Goal: Task Accomplishment & Management: Manage account settings

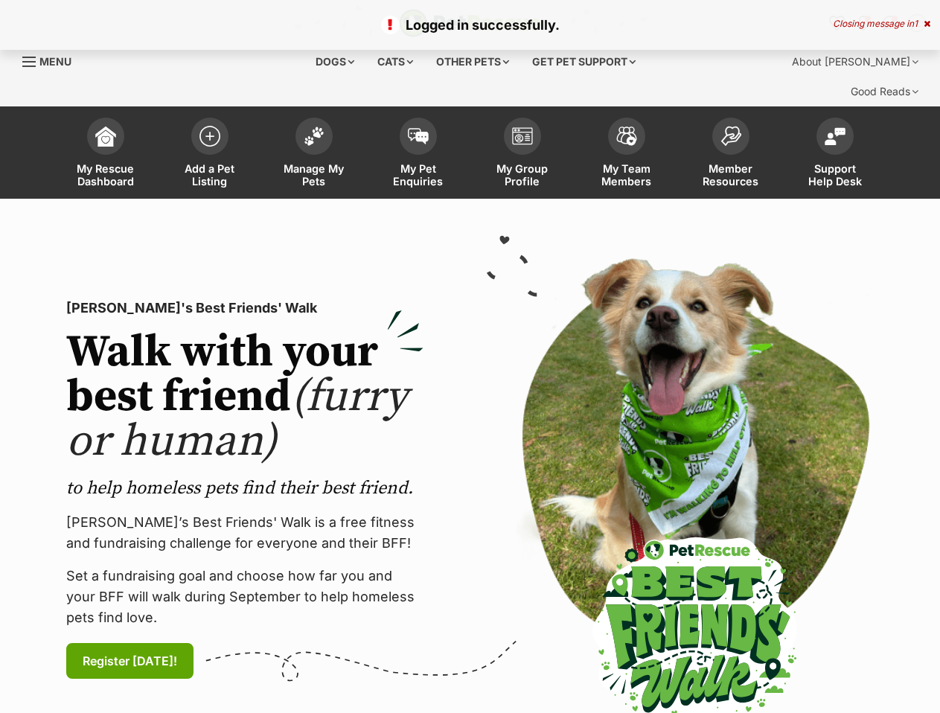
click at [880, 277] on div at bounding box center [695, 489] width 426 height 463
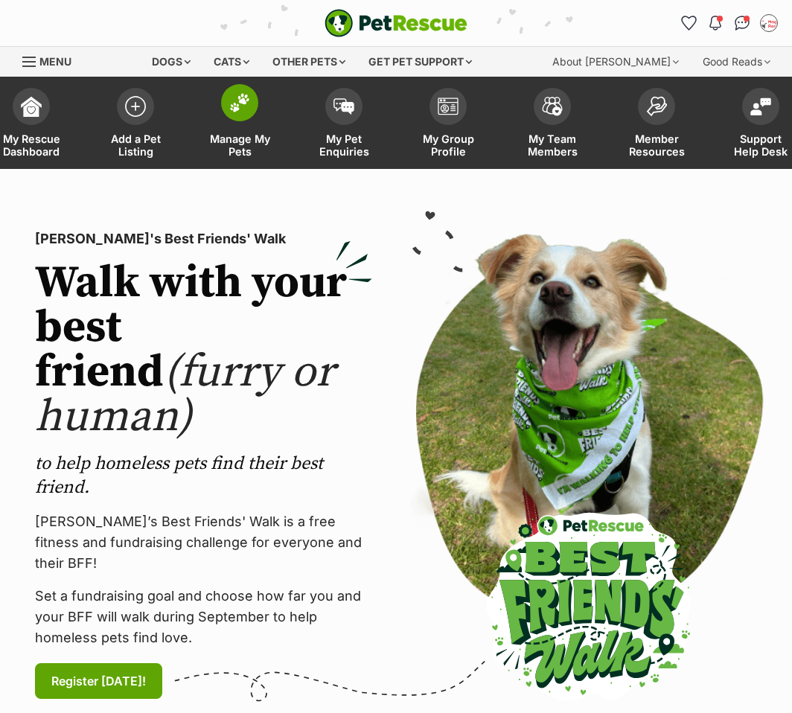
click at [238, 134] on span "Manage My Pets" at bounding box center [239, 144] width 67 height 25
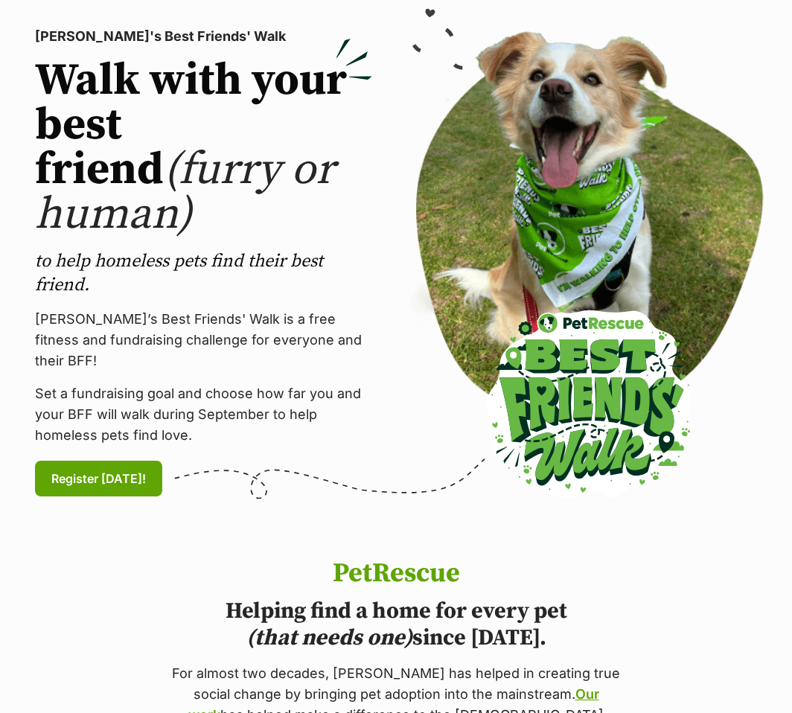
scroll to position [223, 0]
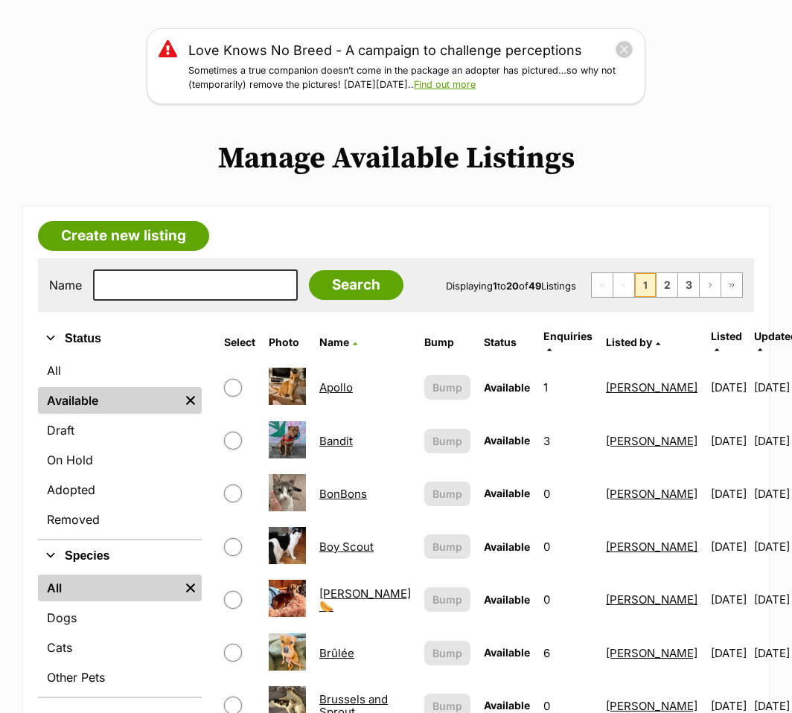
scroll to position [223, 0]
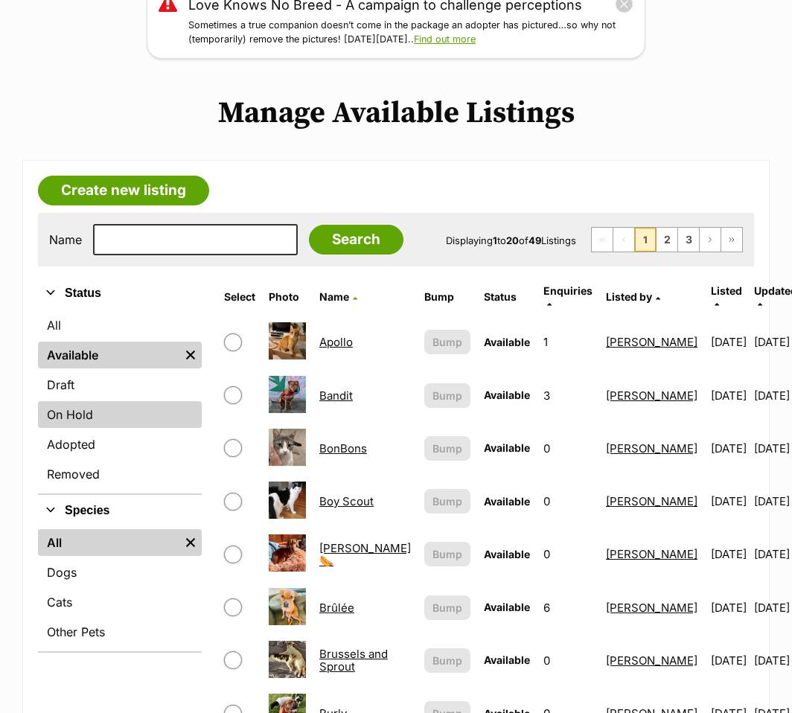
click at [74, 415] on link "On Hold" at bounding box center [120, 414] width 164 height 27
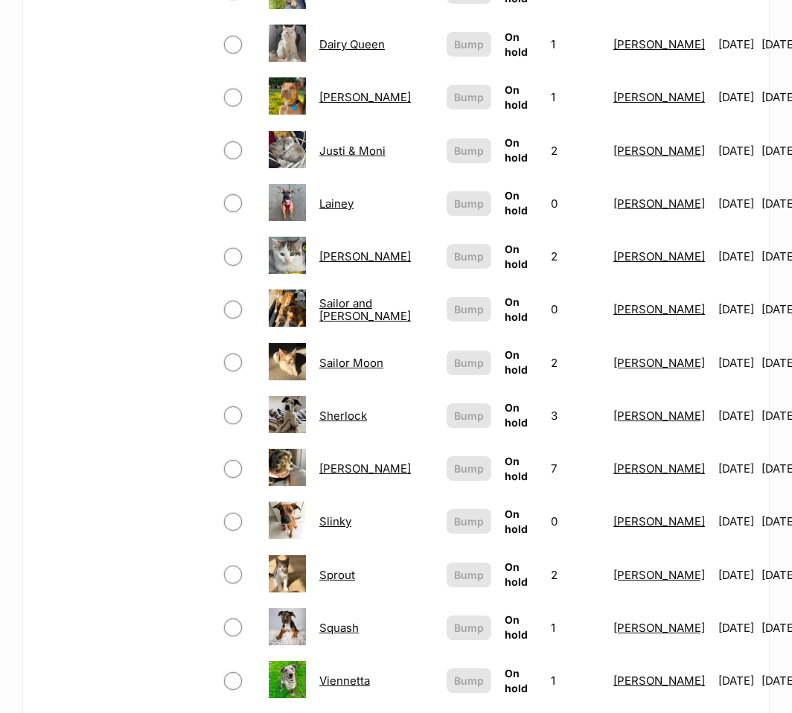
scroll to position [670, 0]
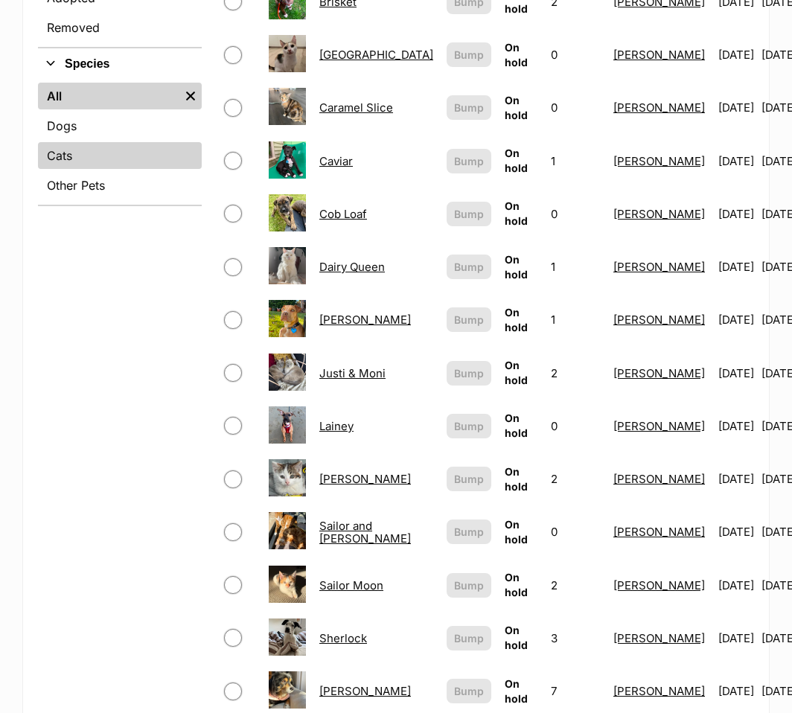
click at [118, 155] on link "Cats" at bounding box center [120, 155] width 164 height 27
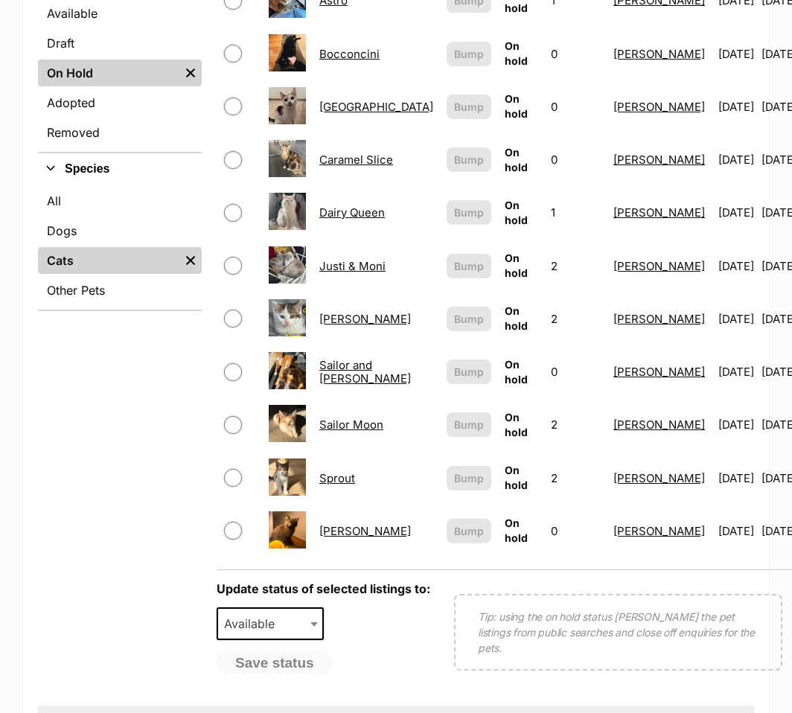
scroll to position [595, 0]
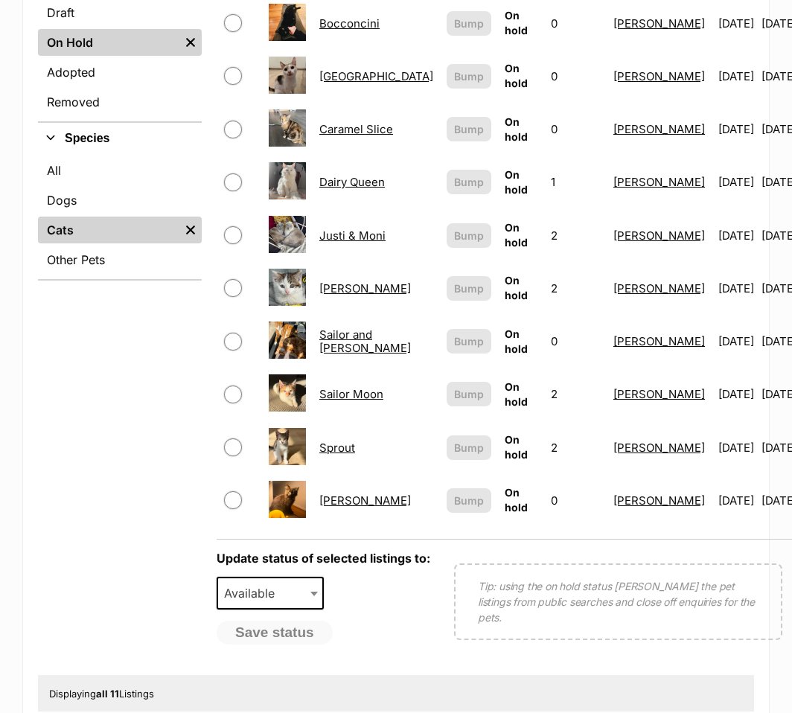
click at [237, 491] on input "checkbox" at bounding box center [233, 500] width 18 height 18
checkbox input "true"
click at [287, 627] on button "Save status" at bounding box center [276, 633] width 118 height 25
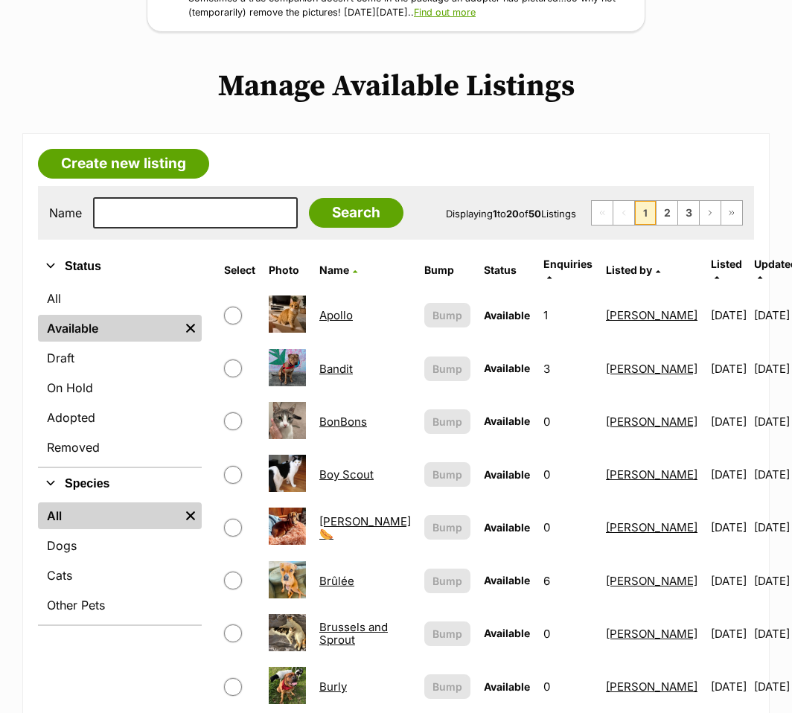
scroll to position [298, 0]
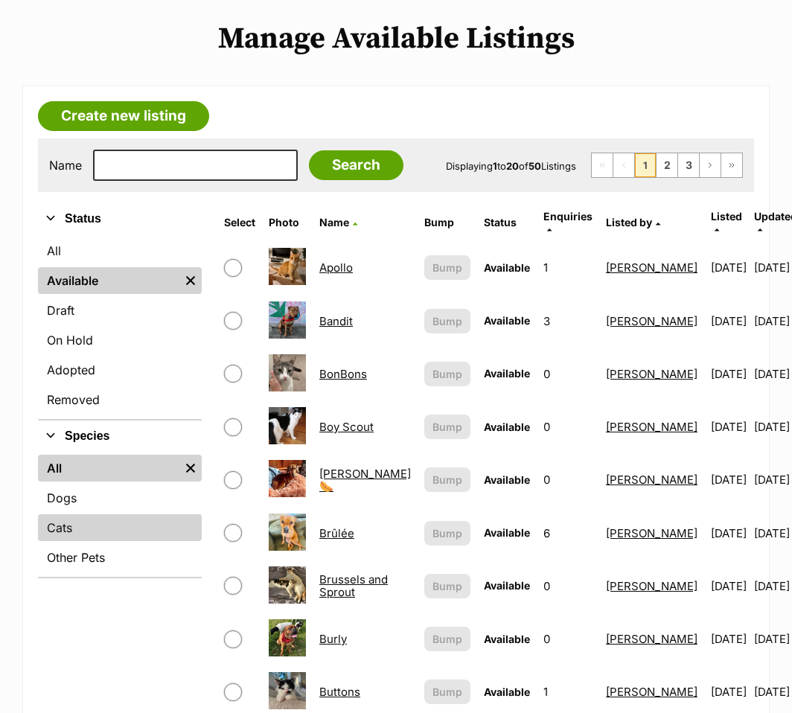
click at [79, 517] on link "Cats" at bounding box center [120, 527] width 164 height 27
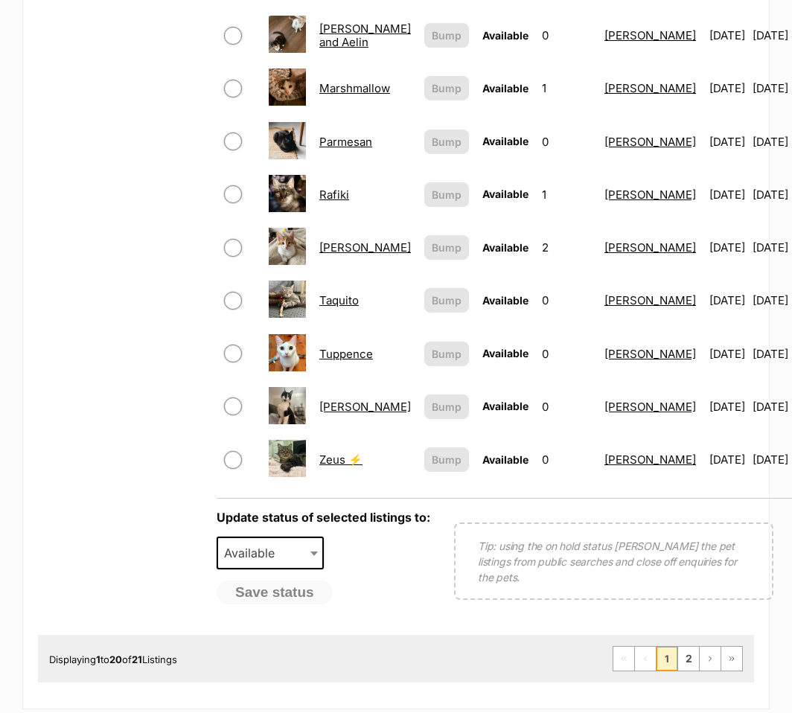
scroll to position [1116, 0]
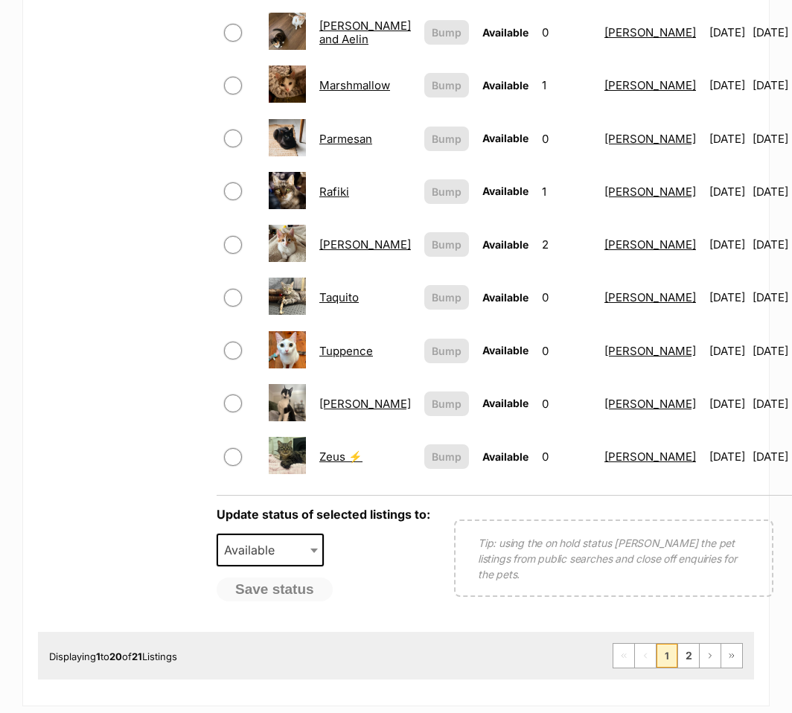
click at [325, 237] on link "Rito" at bounding box center [365, 244] width 92 height 14
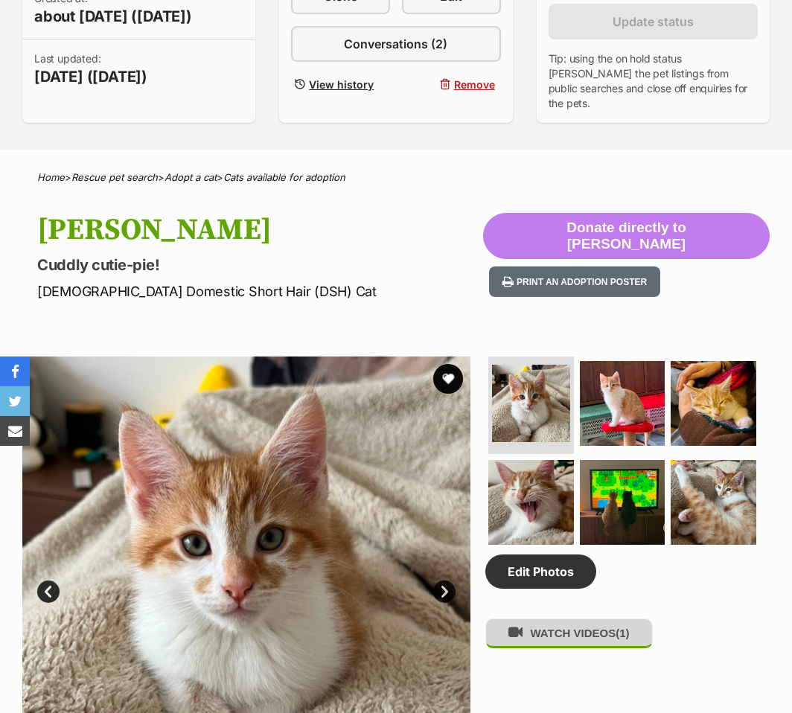
click at [586, 644] on button "WATCH VIDEOS (1)" at bounding box center [568, 632] width 167 height 29
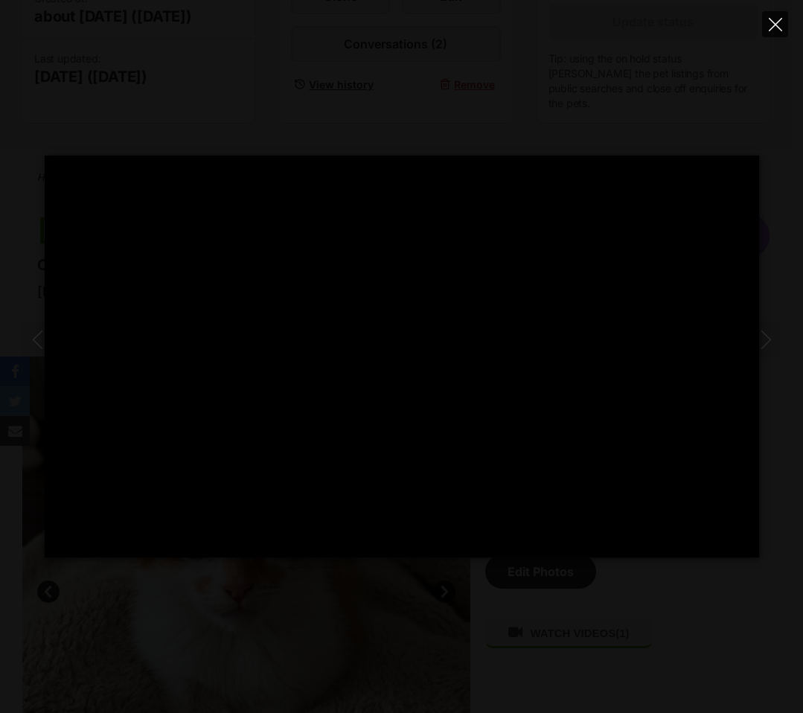
click at [776, 23] on icon "Close" at bounding box center [775, 24] width 13 height 13
type input "91.73"
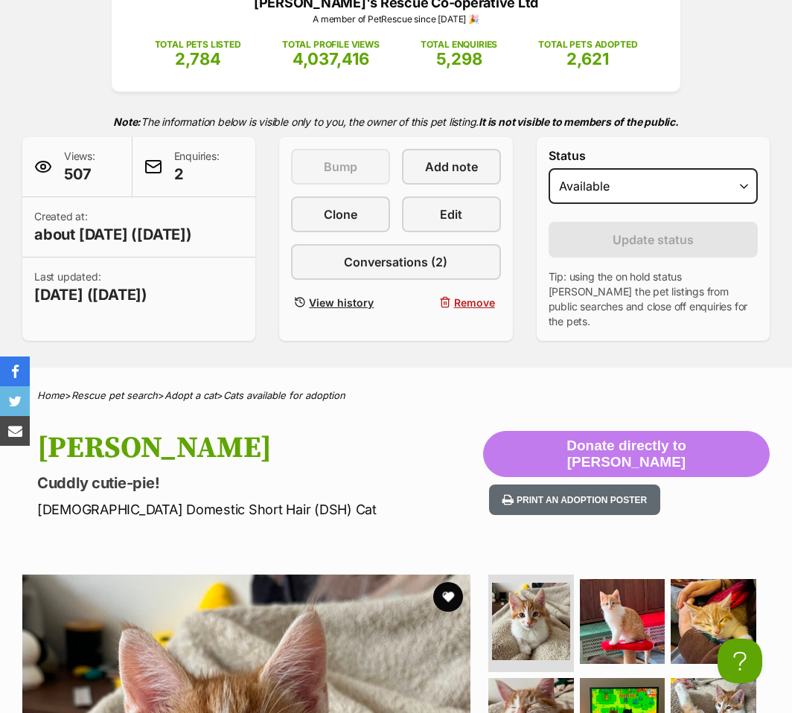
scroll to position [223, 0]
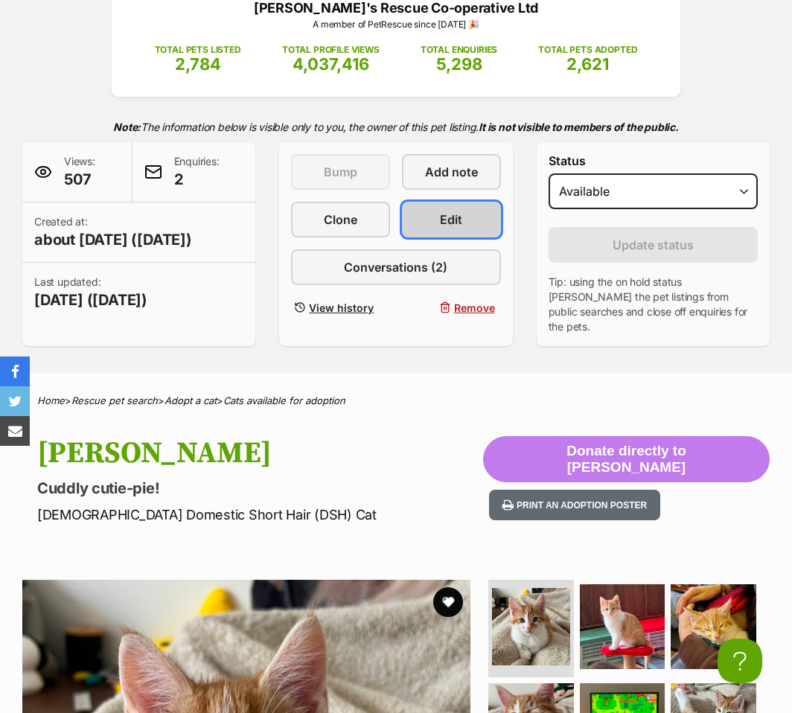
click at [452, 223] on span "Edit" at bounding box center [451, 220] width 22 height 18
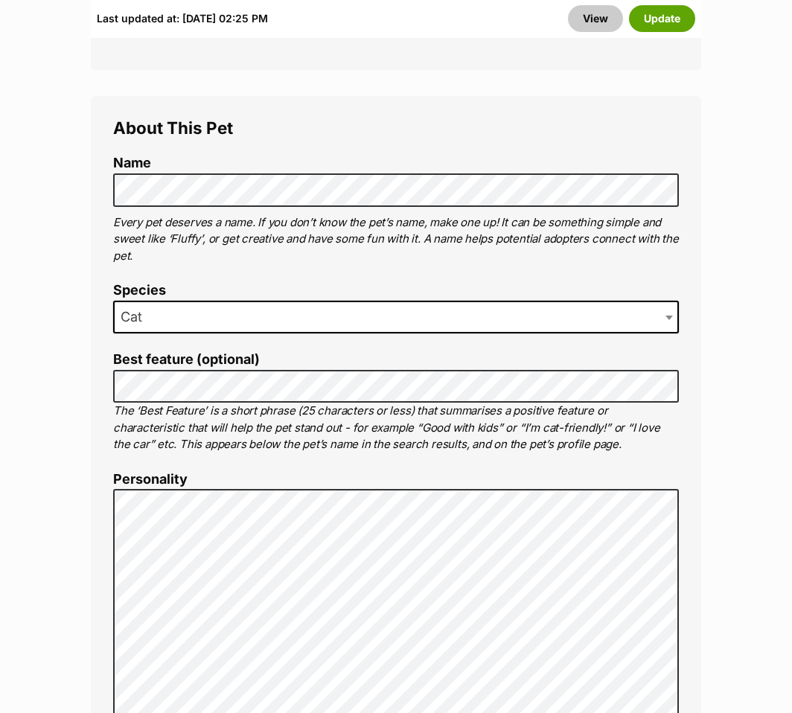
scroll to position [819, 0]
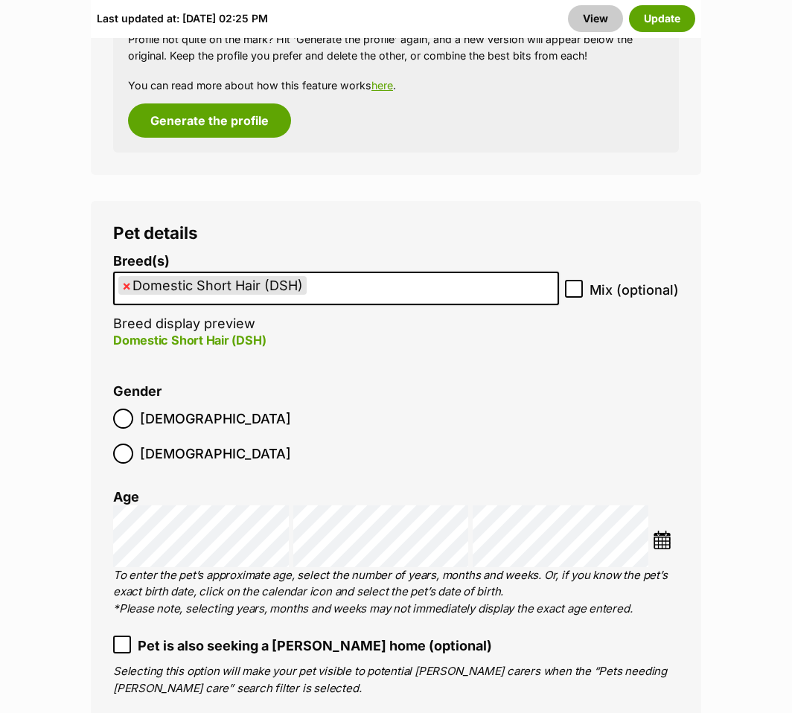
scroll to position [2679, 0]
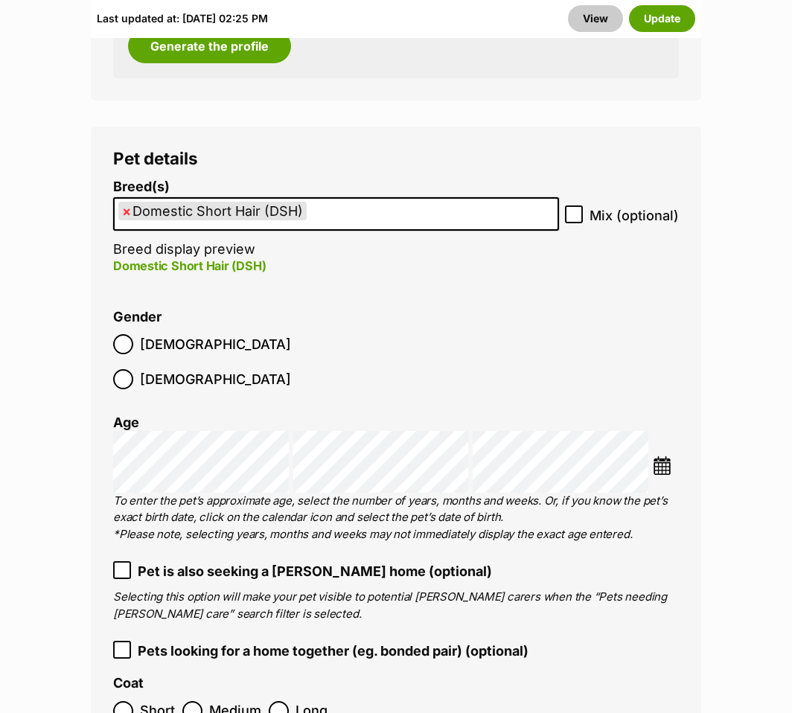
click at [121, 647] on icon at bounding box center [122, 650] width 9 height 7
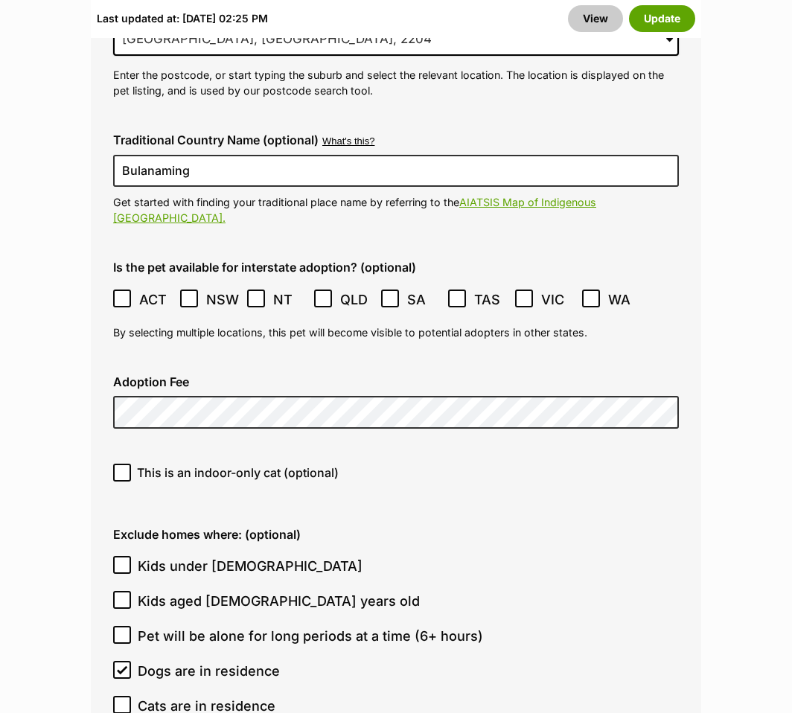
scroll to position [4688, 0]
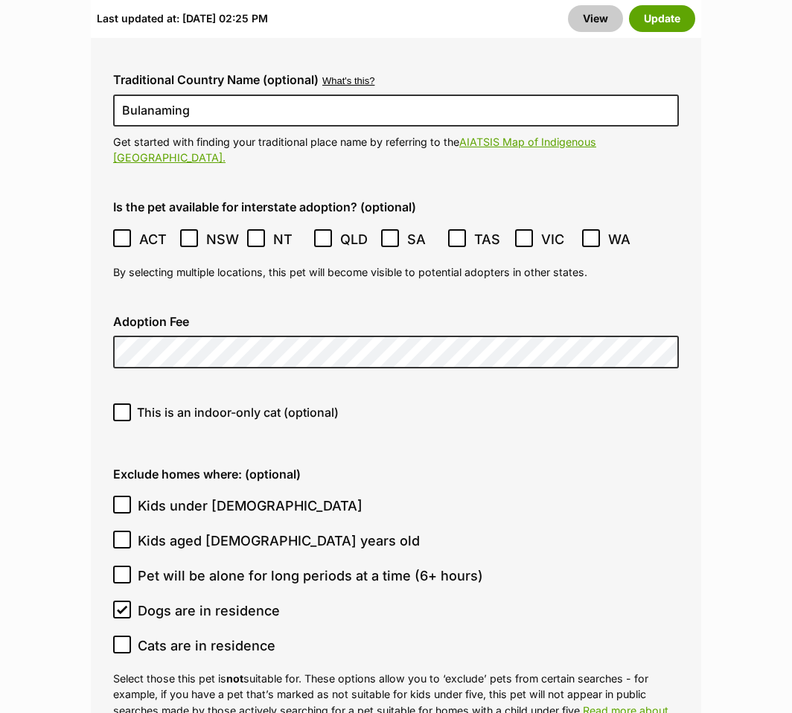
click at [227, 496] on span "Kids under 5 years old" at bounding box center [250, 506] width 225 height 20
click at [131, 496] on input "Kids under 5 years old" at bounding box center [122, 505] width 18 height 18
checkbox input "true"
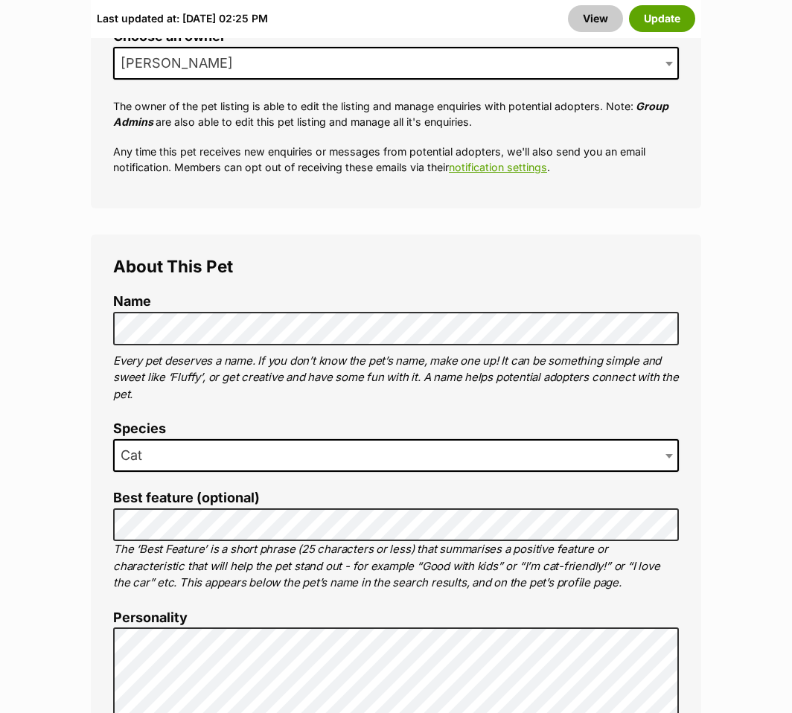
scroll to position [670, 0]
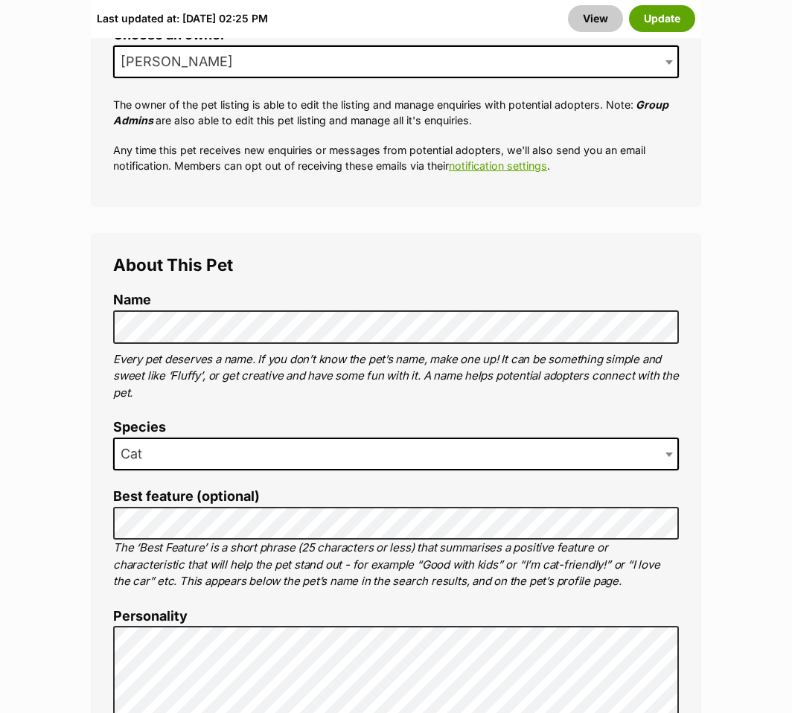
click at [666, 452] on b at bounding box center [668, 454] width 7 height 4
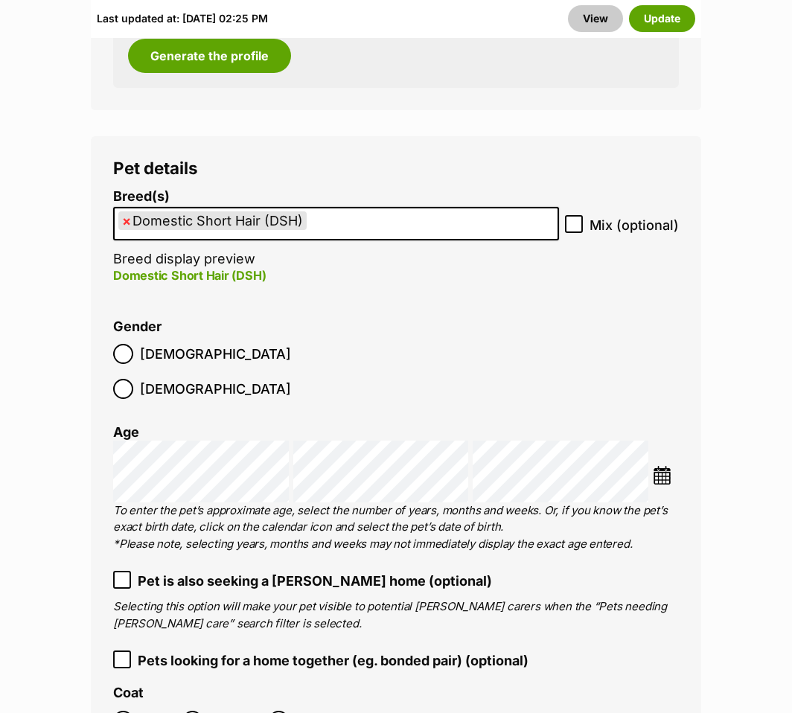
scroll to position [2679, 0]
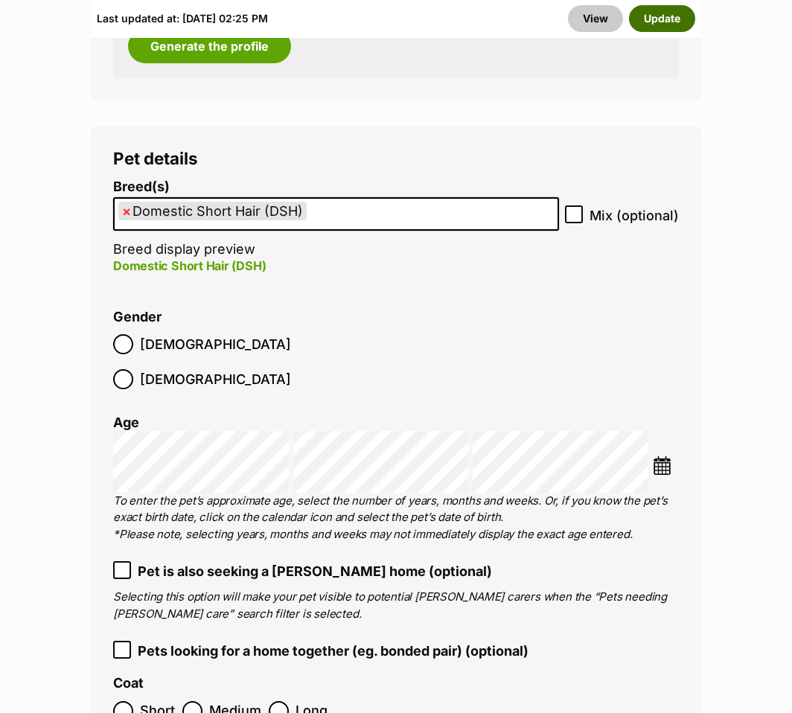
click at [661, 16] on button "Update" at bounding box center [662, 18] width 66 height 27
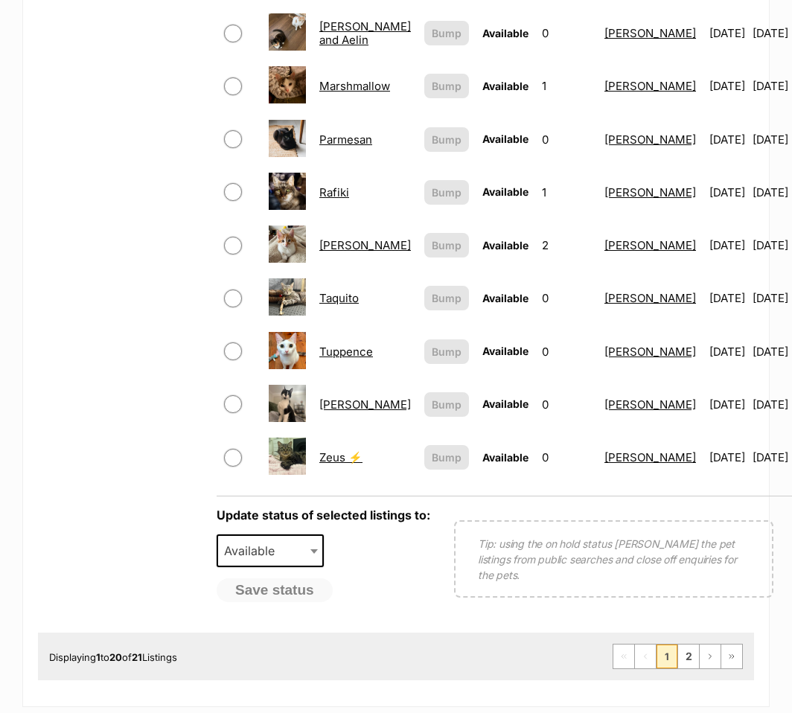
scroll to position [1116, 0]
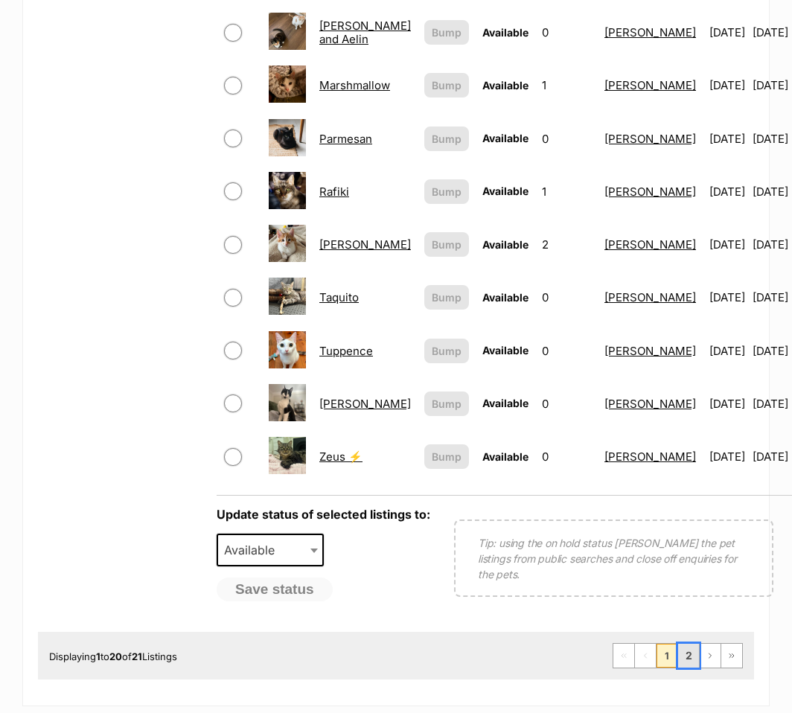
click at [692, 644] on link "2" at bounding box center [688, 656] width 21 height 24
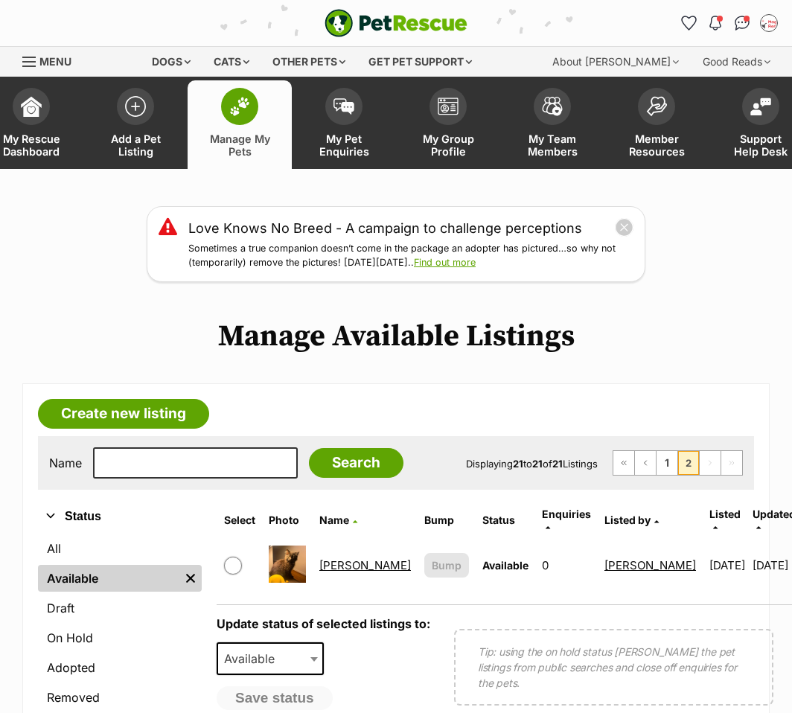
click at [329, 558] on link "[PERSON_NAME]" at bounding box center [365, 565] width 92 height 14
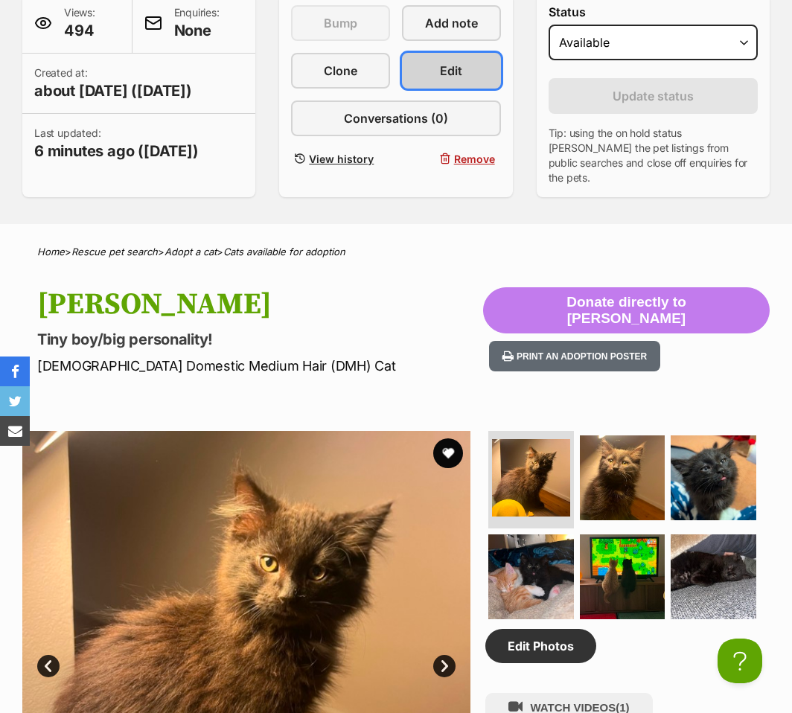
click at [443, 74] on span "Edit" at bounding box center [451, 71] width 22 height 18
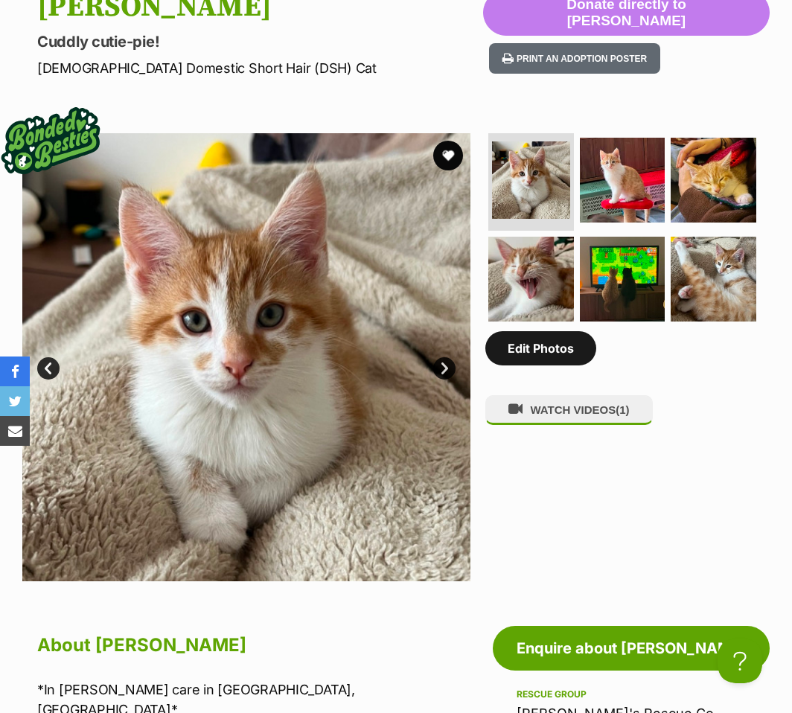
click at [563, 365] on link "Edit Photos" at bounding box center [540, 348] width 111 height 34
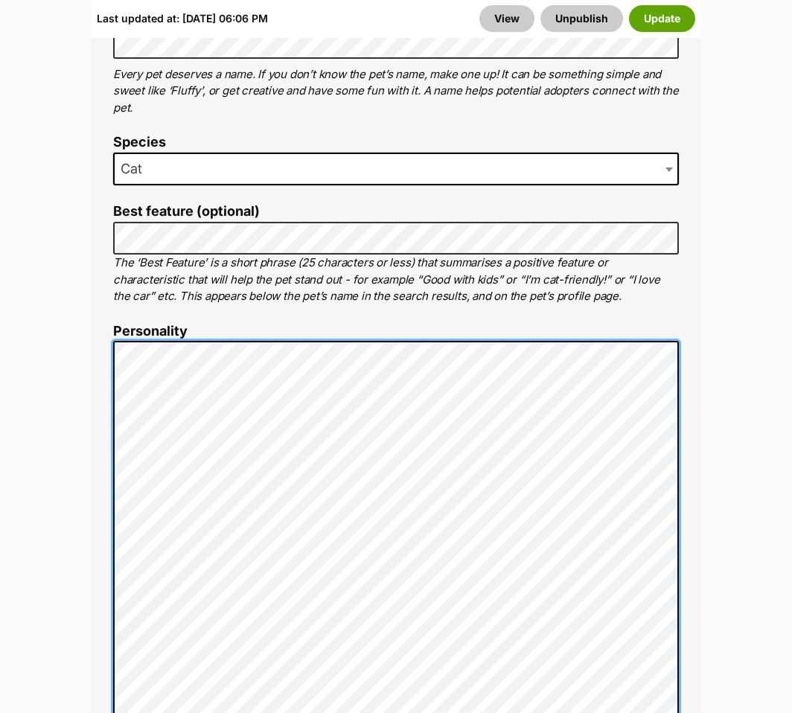
scroll to position [894, 0]
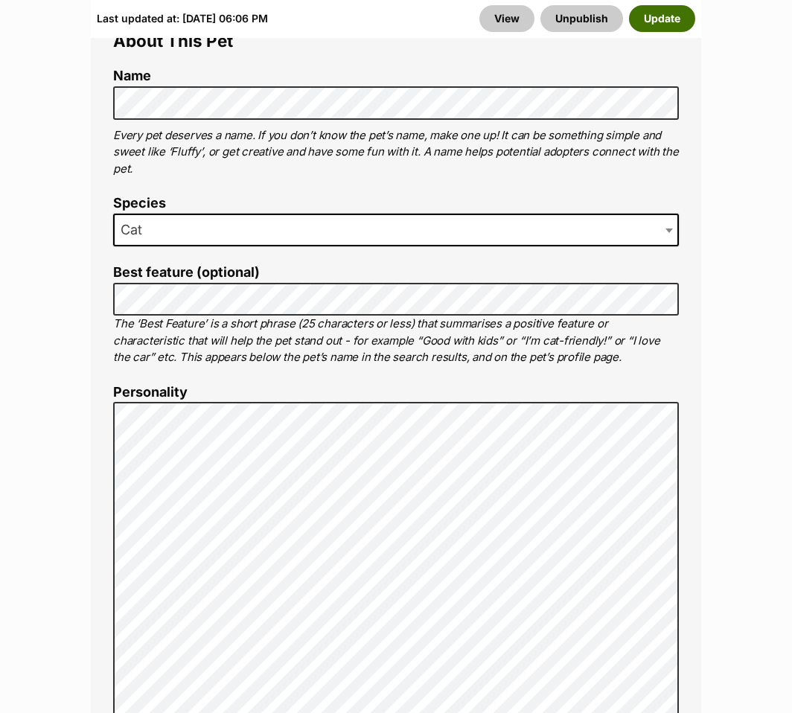
click at [656, 22] on button "Update" at bounding box center [662, 18] width 66 height 27
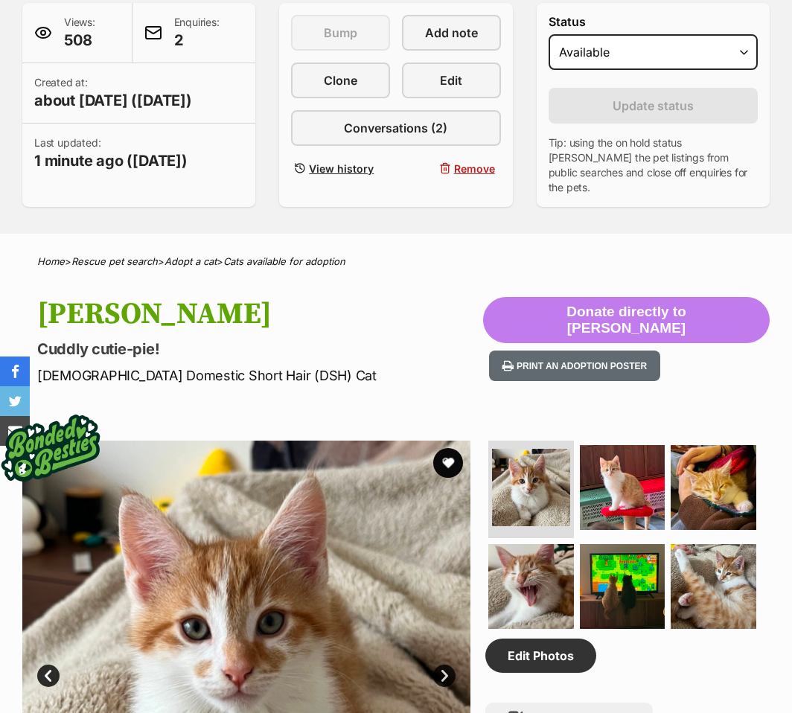
scroll to position [351, 0]
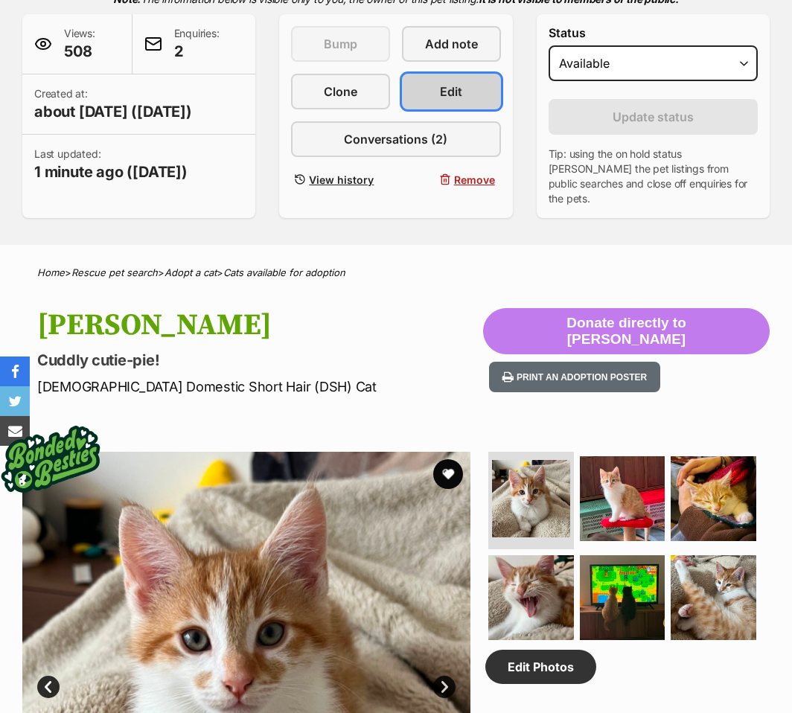
click at [431, 90] on link "Edit" at bounding box center [451, 92] width 99 height 36
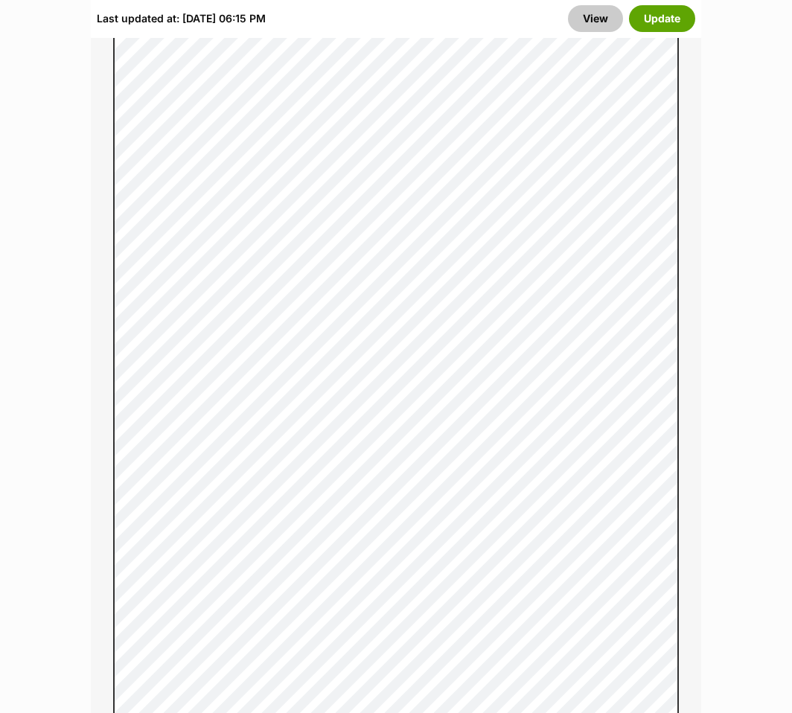
scroll to position [1637, 0]
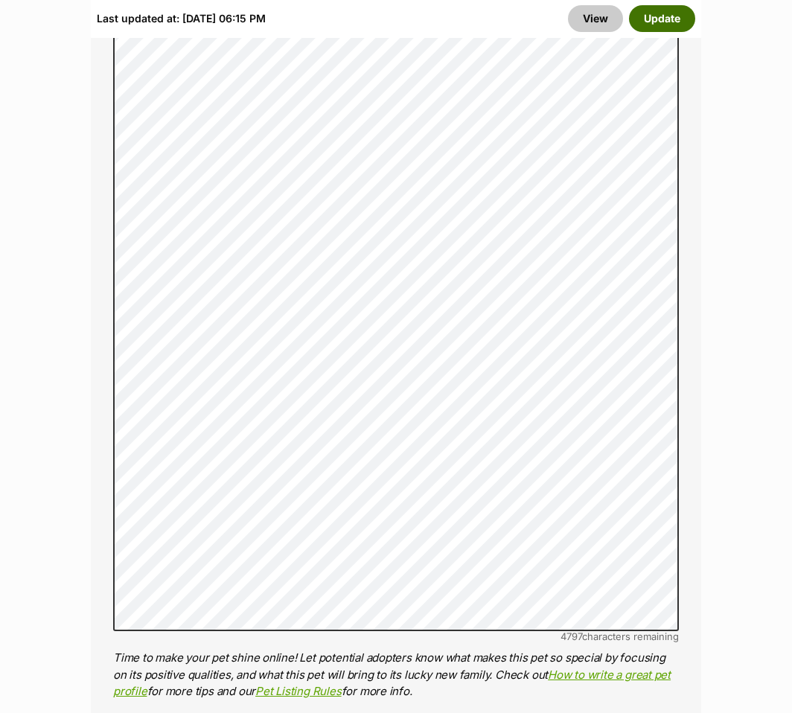
click at [662, 21] on button "Update" at bounding box center [662, 18] width 66 height 27
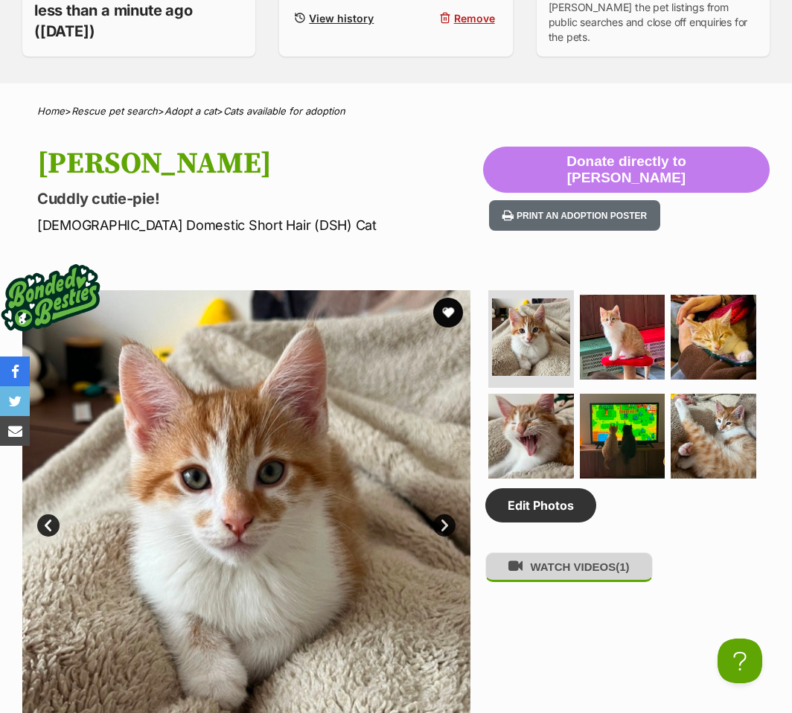
scroll to position [521, 0]
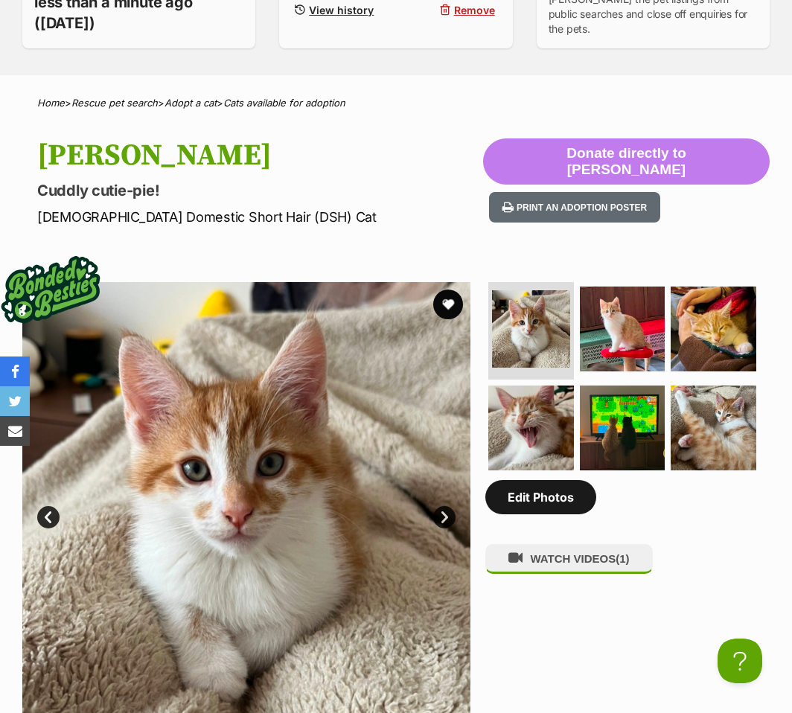
click at [517, 514] on link "Edit Photos" at bounding box center [540, 497] width 111 height 34
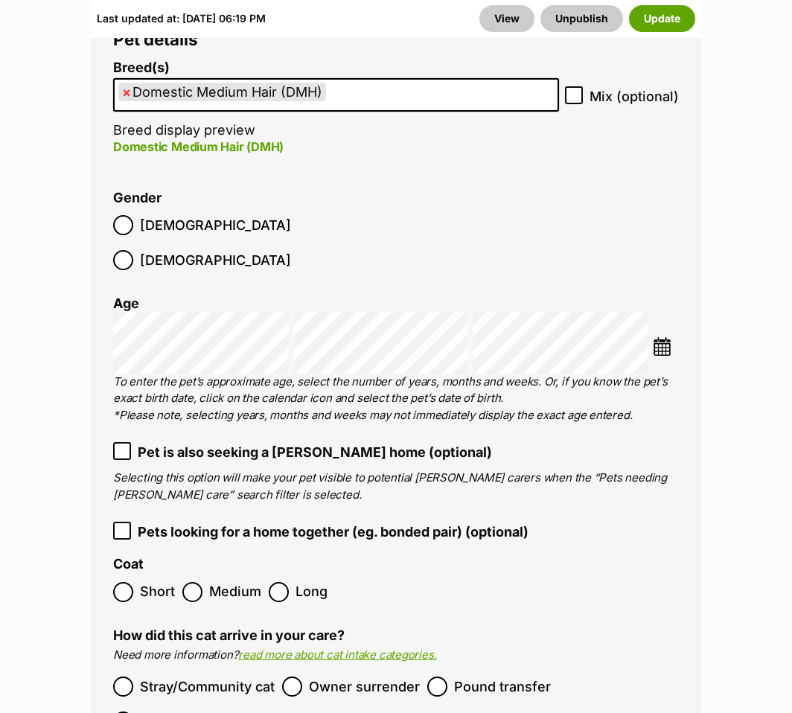
scroll to position [2605, 0]
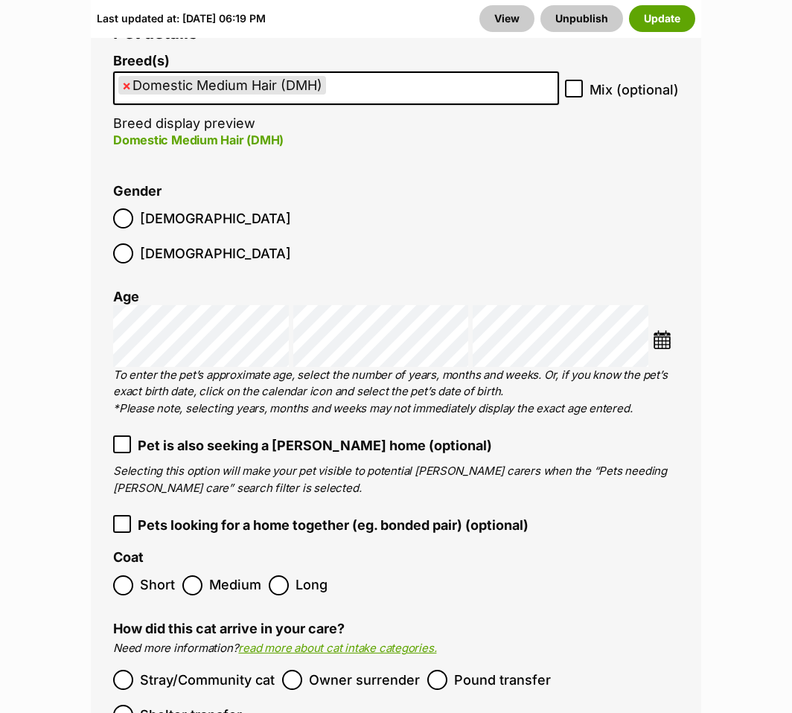
click at [263, 515] on span "Pets looking for a home together (eg. bonded pair) (optional)" at bounding box center [333, 525] width 391 height 20
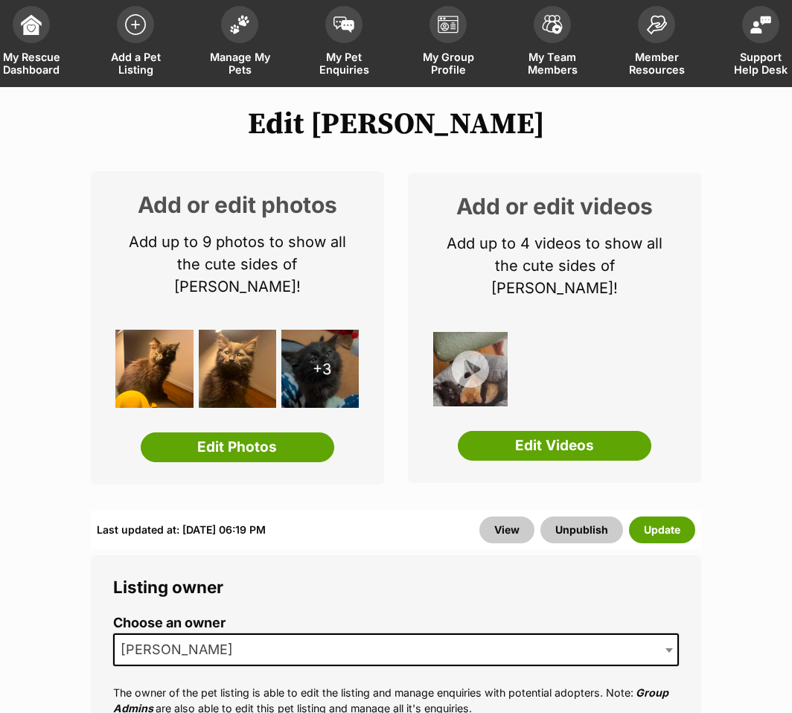
scroll to position [74, 0]
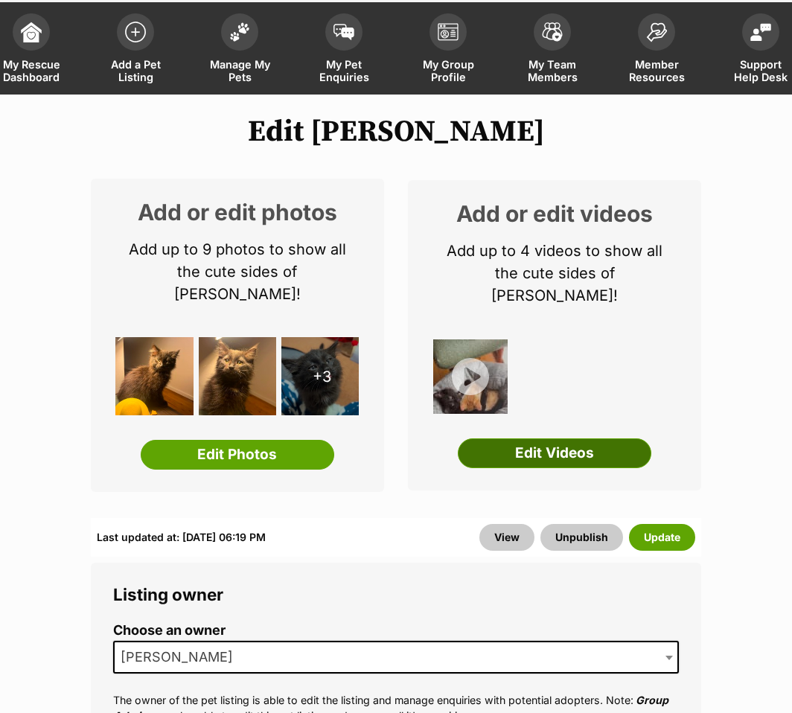
click at [549, 438] on link "Edit Videos" at bounding box center [554, 453] width 193 height 30
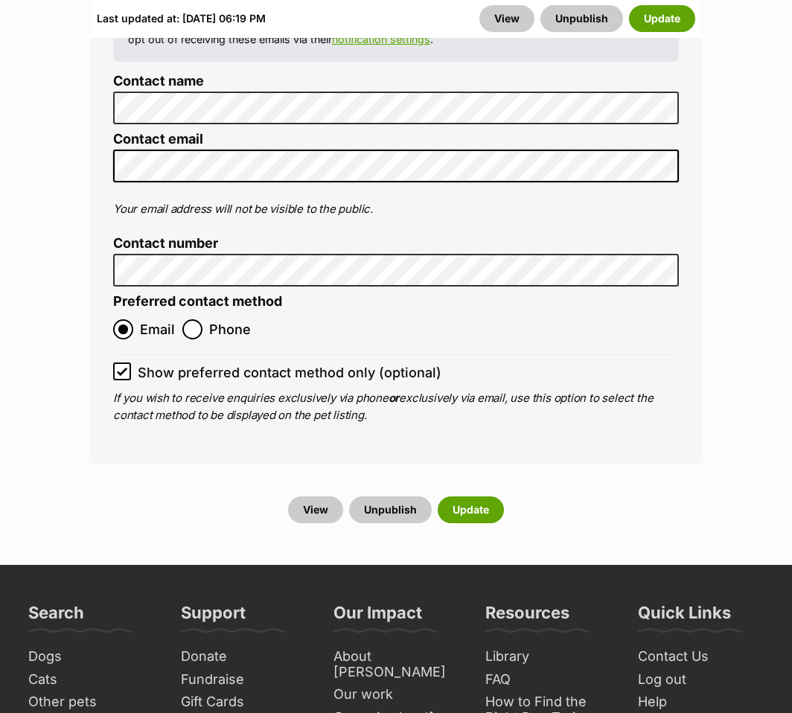
scroll to position [6632, 0]
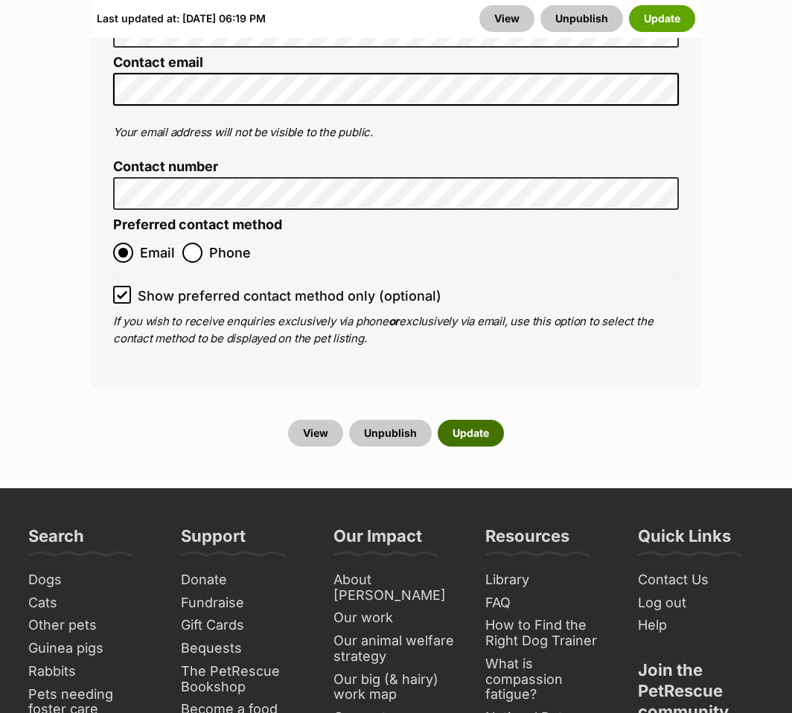
click at [480, 420] on button "Update" at bounding box center [471, 433] width 66 height 27
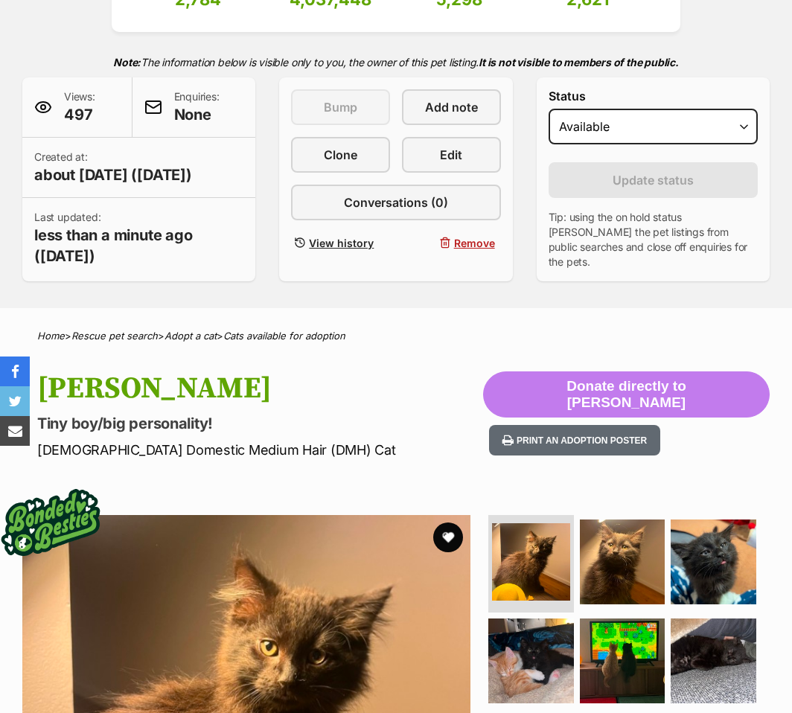
scroll to position [372, 0]
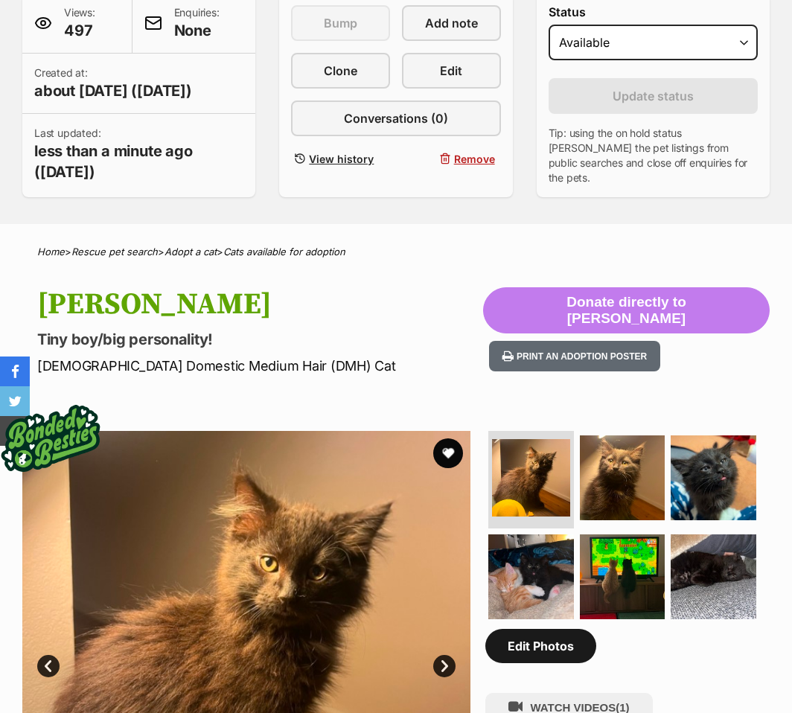
click at [550, 663] on link "Edit Photos" at bounding box center [540, 646] width 111 height 34
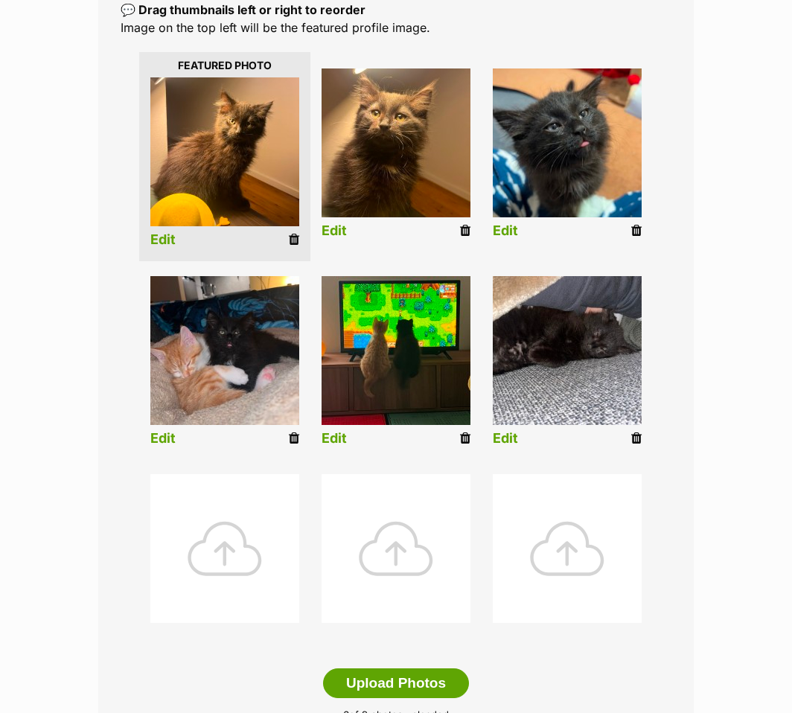
scroll to position [372, 0]
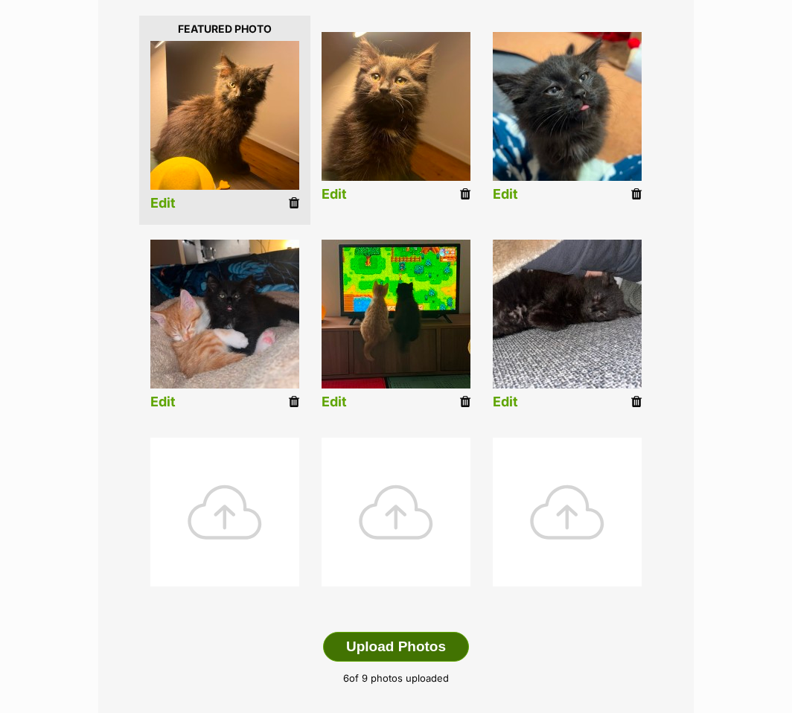
click at [397, 640] on button "Upload Photos" at bounding box center [396, 647] width 146 height 30
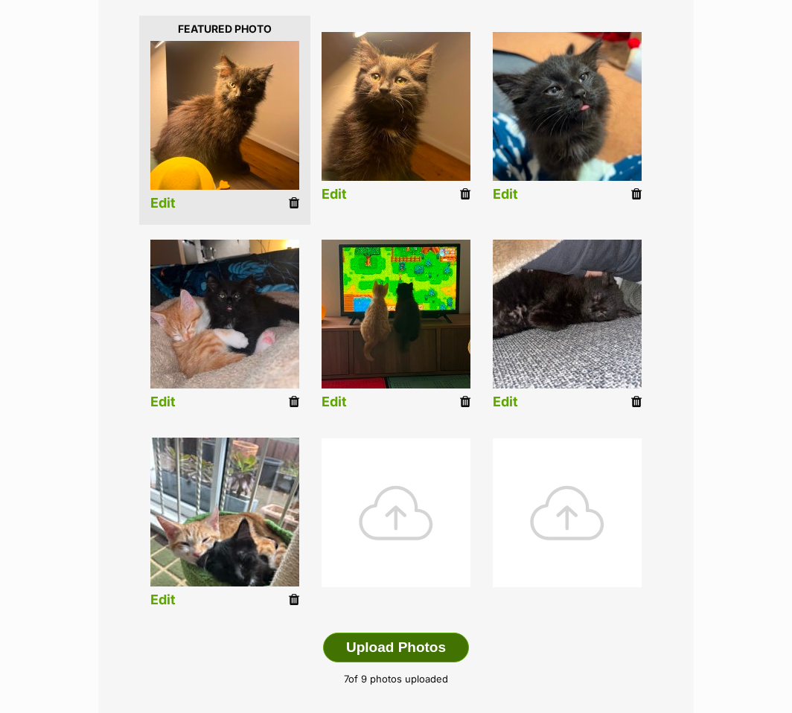
click at [410, 647] on button "Upload Photos" at bounding box center [396, 648] width 146 height 30
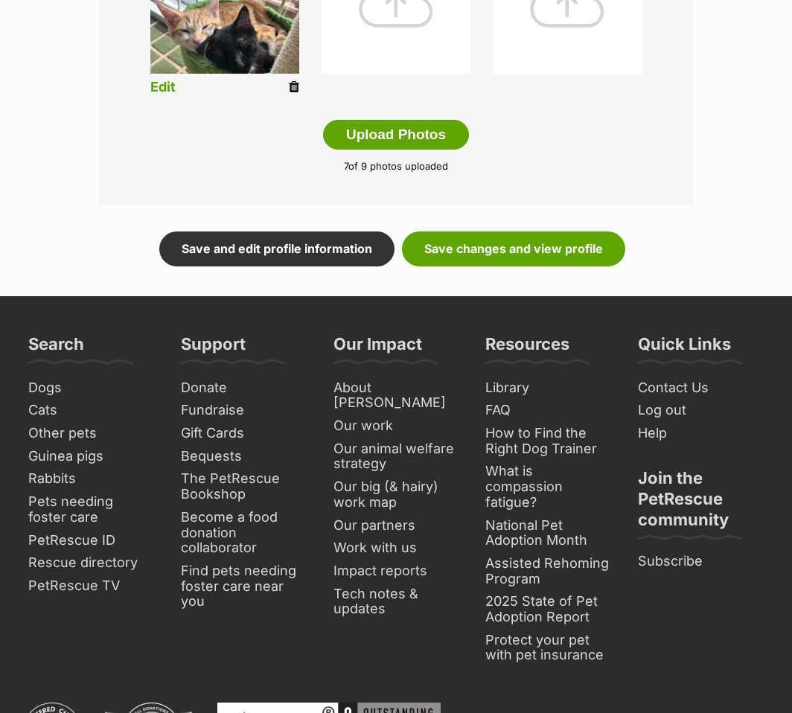
scroll to position [893, 0]
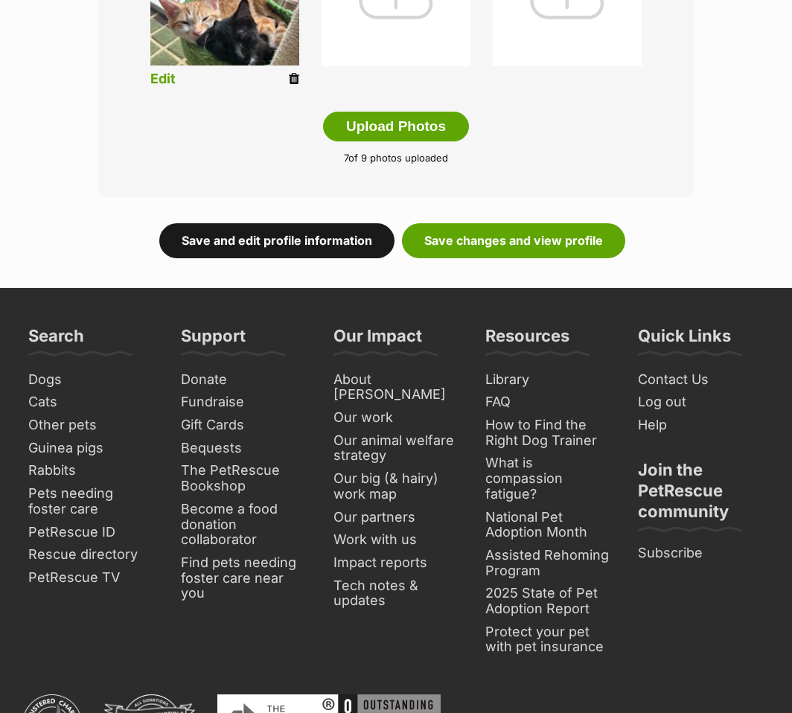
click at [330, 240] on link "Save and edit profile information" at bounding box center [276, 240] width 235 height 34
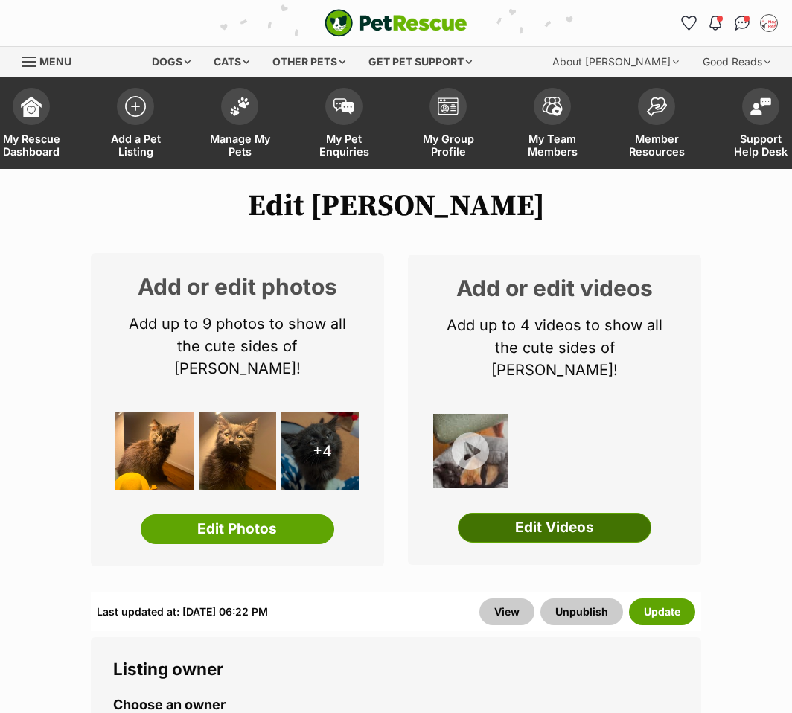
click at [530, 513] on link "Edit Videos" at bounding box center [554, 528] width 193 height 30
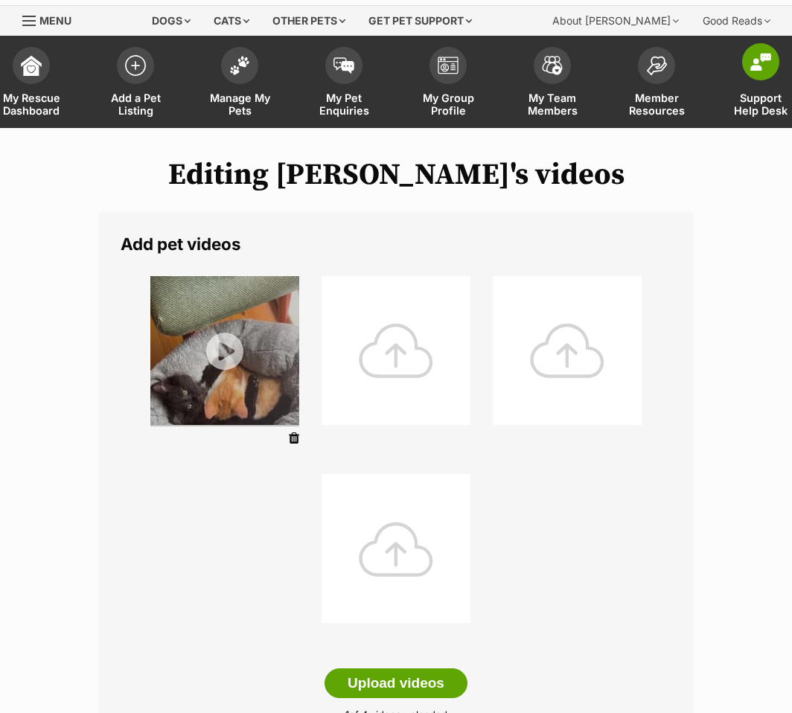
scroll to position [74, 0]
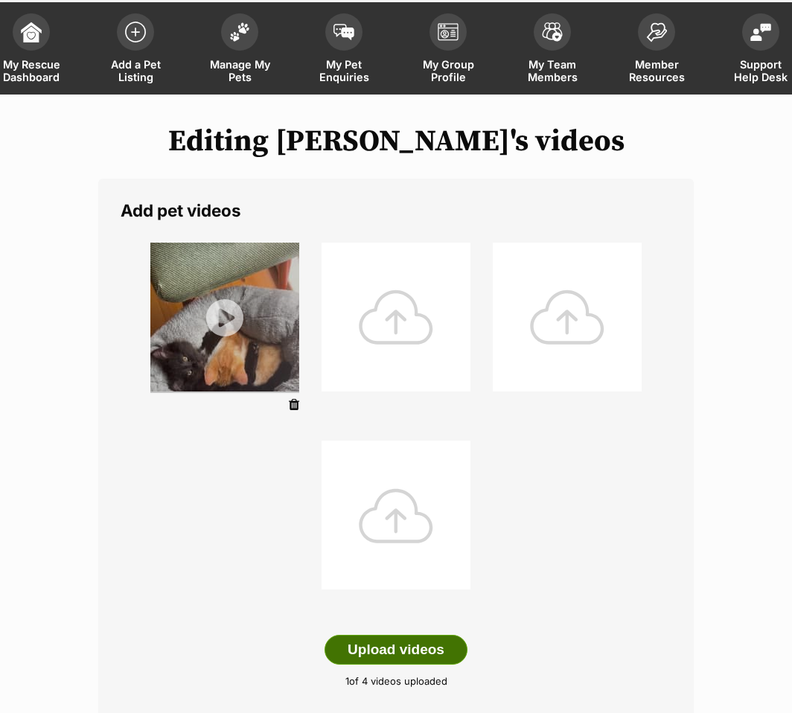
click at [428, 650] on button "Upload videos" at bounding box center [395, 650] width 143 height 30
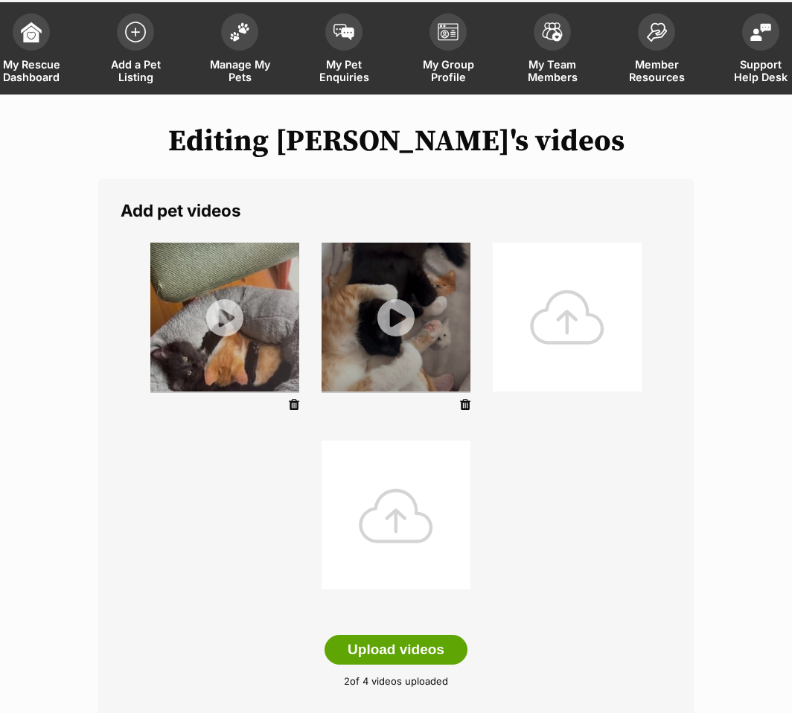
click at [147, 558] on ul at bounding box center [396, 429] width 551 height 397
click at [406, 645] on button "Upload videos" at bounding box center [395, 650] width 143 height 30
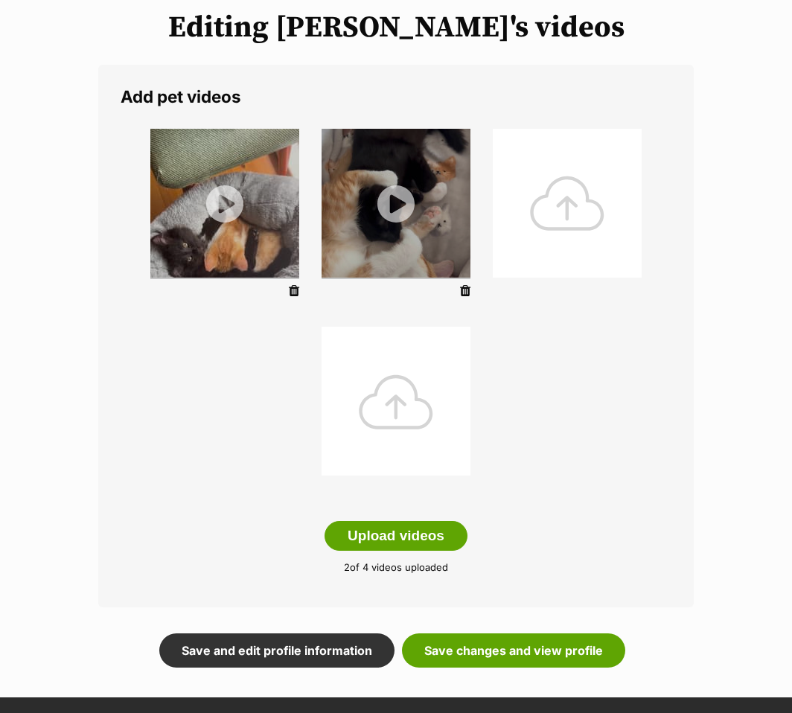
scroll to position [149, 0]
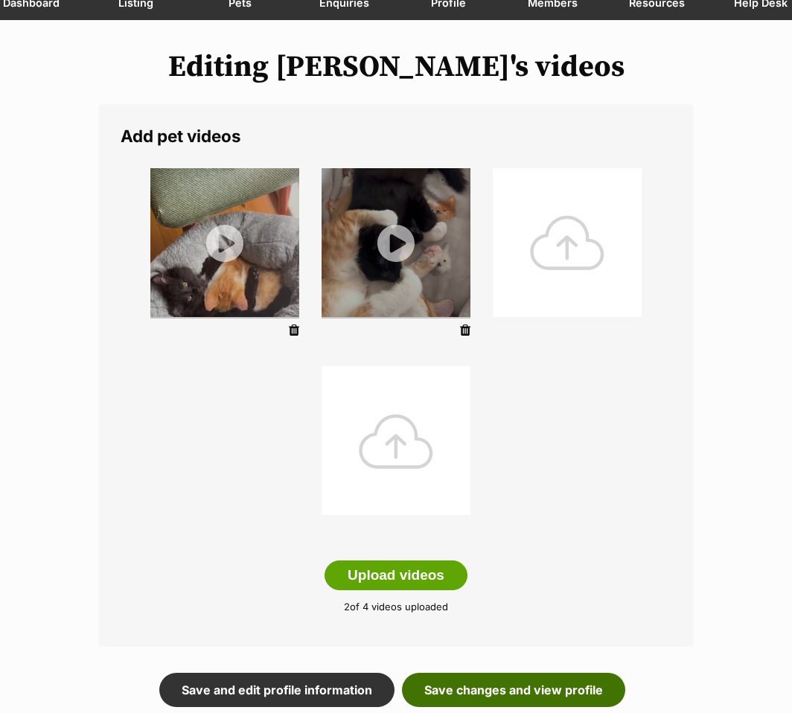
click at [516, 694] on link "Save changes and view profile" at bounding box center [513, 690] width 223 height 34
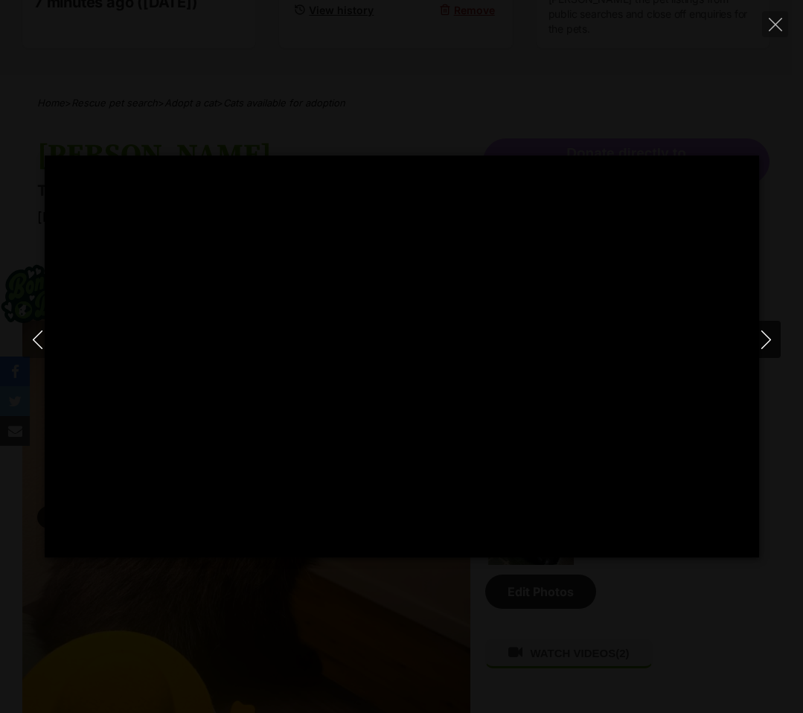
type input "100"
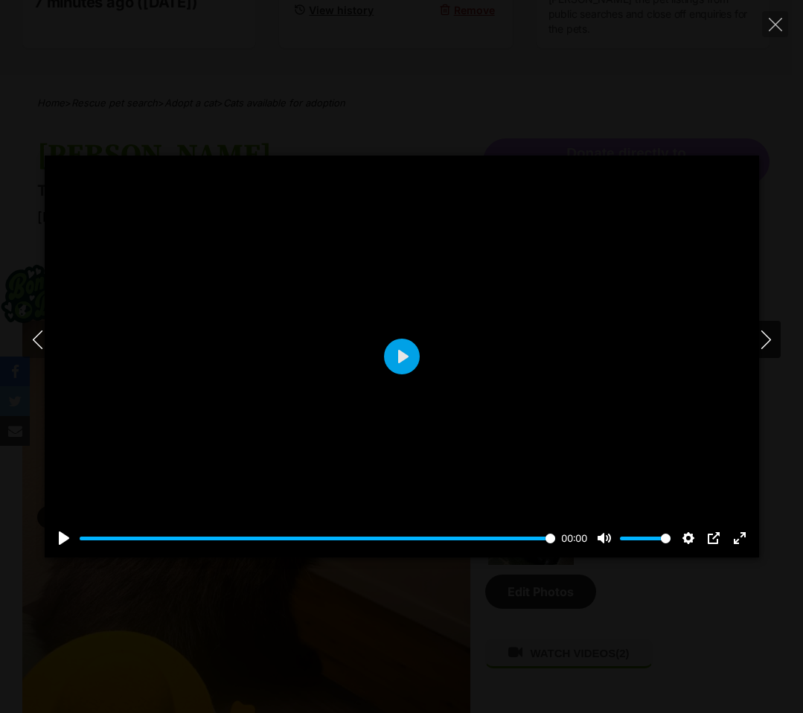
click at [760, 342] on icon "Next" at bounding box center [766, 339] width 19 height 19
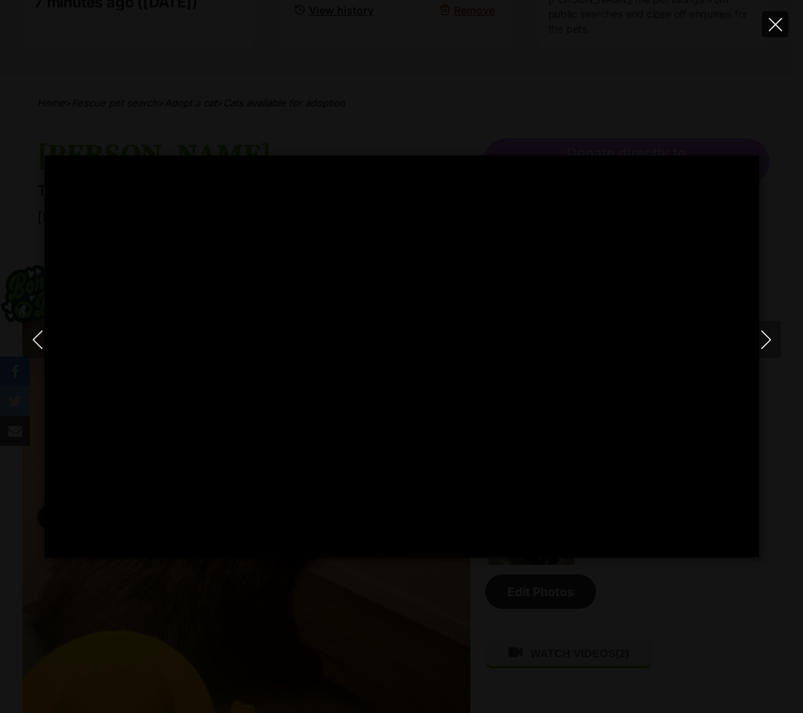
type input "25.25"
click at [775, 25] on icon "Close" at bounding box center [775, 24] width 13 height 13
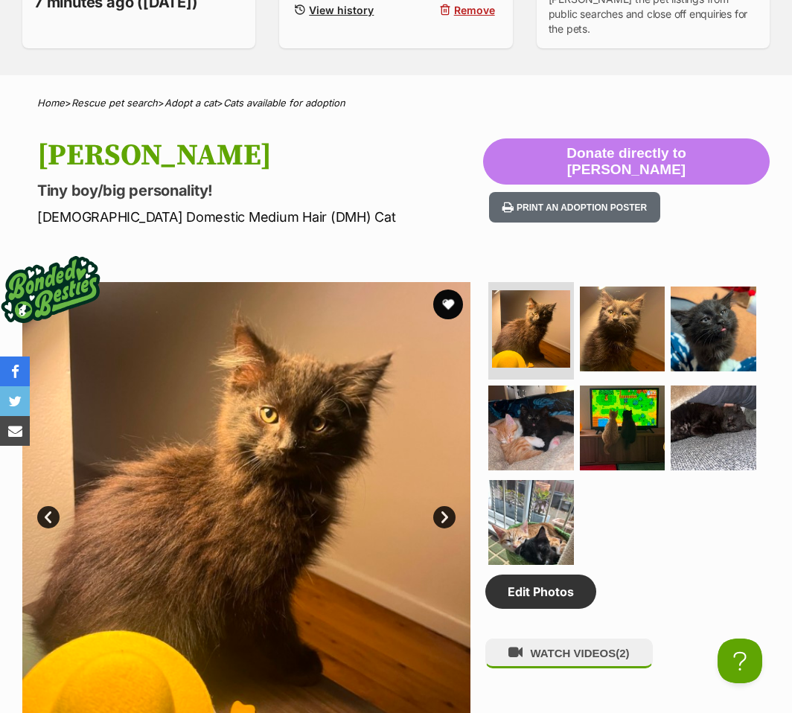
click at [647, 557] on ul at bounding box center [627, 428] width 284 height 292
click at [551, 596] on link "Edit Photos" at bounding box center [540, 592] width 111 height 34
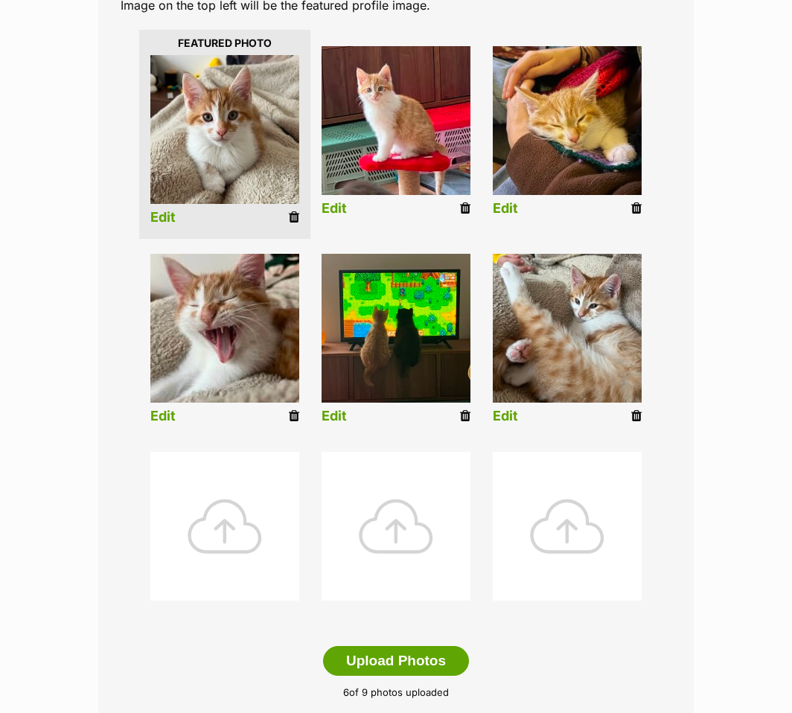
scroll to position [372, 0]
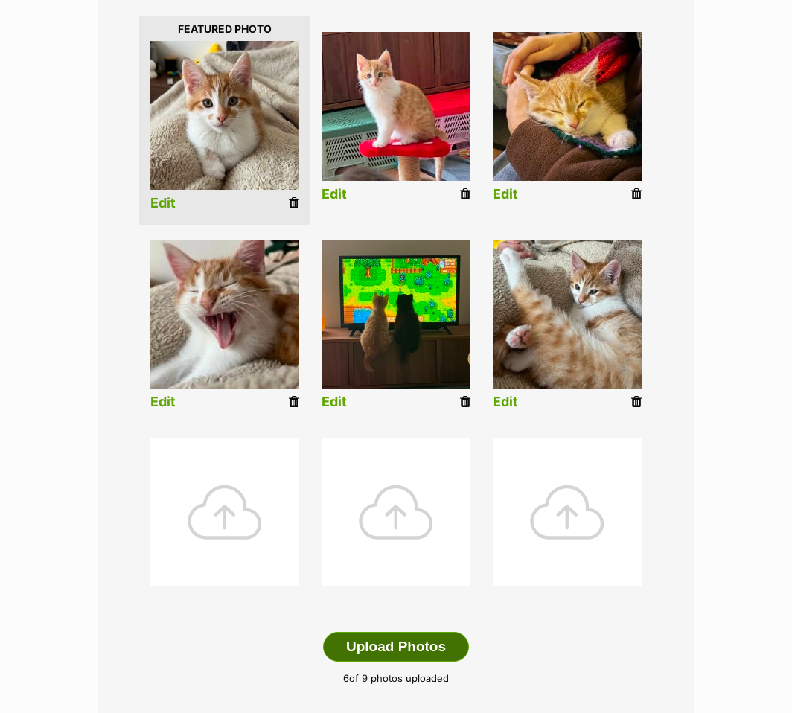
click at [397, 647] on button "Upload Photos" at bounding box center [396, 647] width 146 height 30
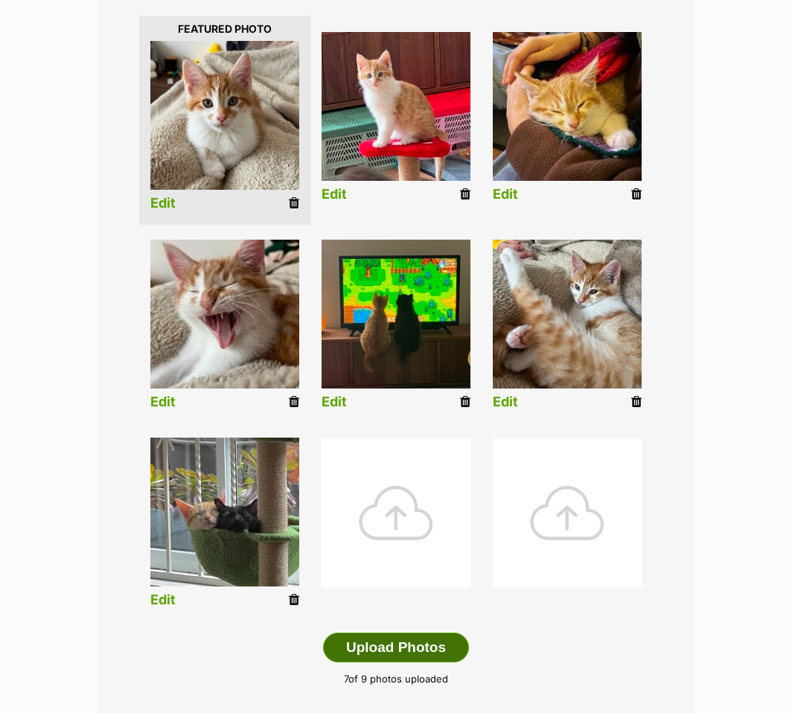
click at [378, 653] on button "Upload Photos" at bounding box center [396, 648] width 146 height 30
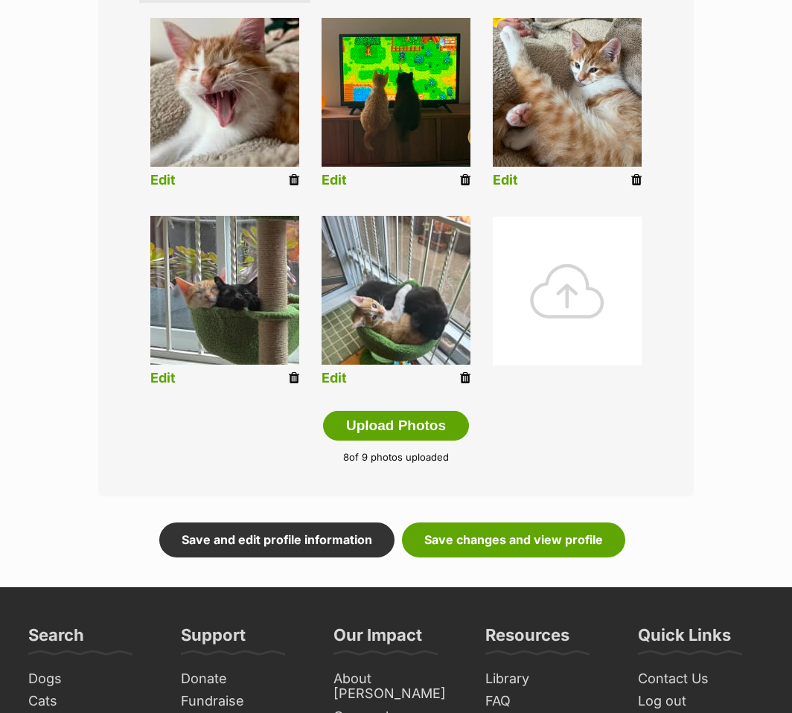
scroll to position [595, 0]
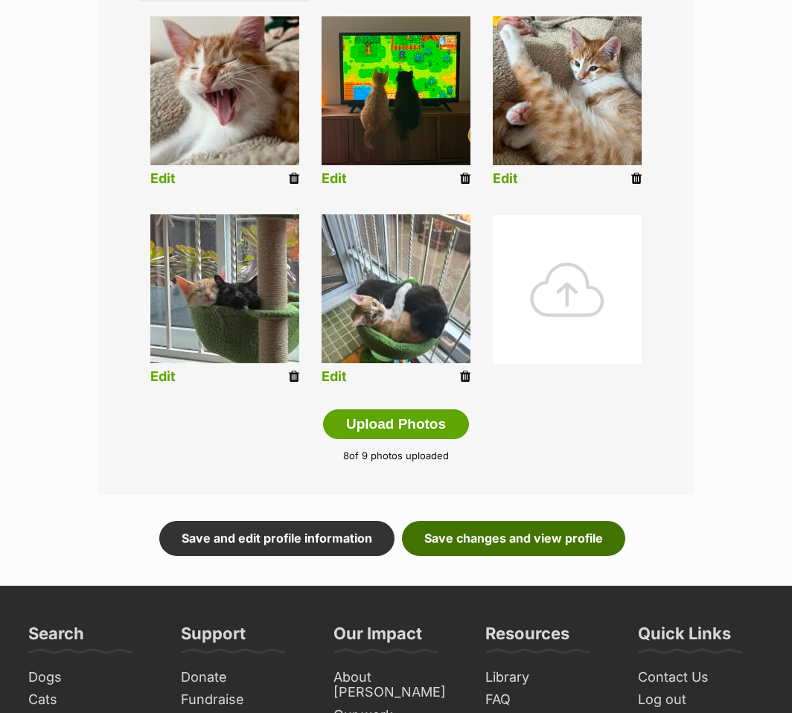
click at [525, 538] on link "Save changes and view profile" at bounding box center [513, 538] width 223 height 34
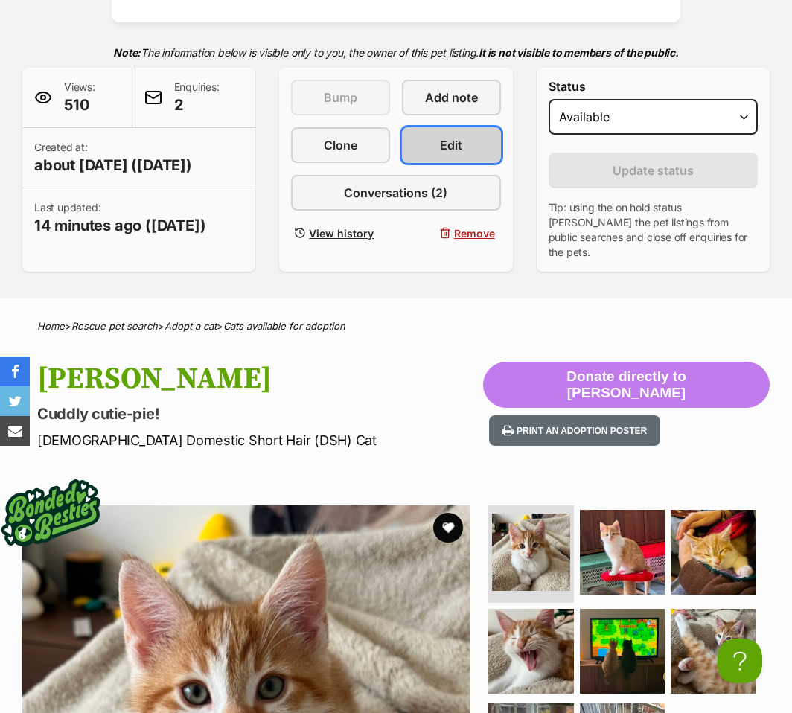
click at [467, 144] on link "Edit" at bounding box center [451, 145] width 99 height 36
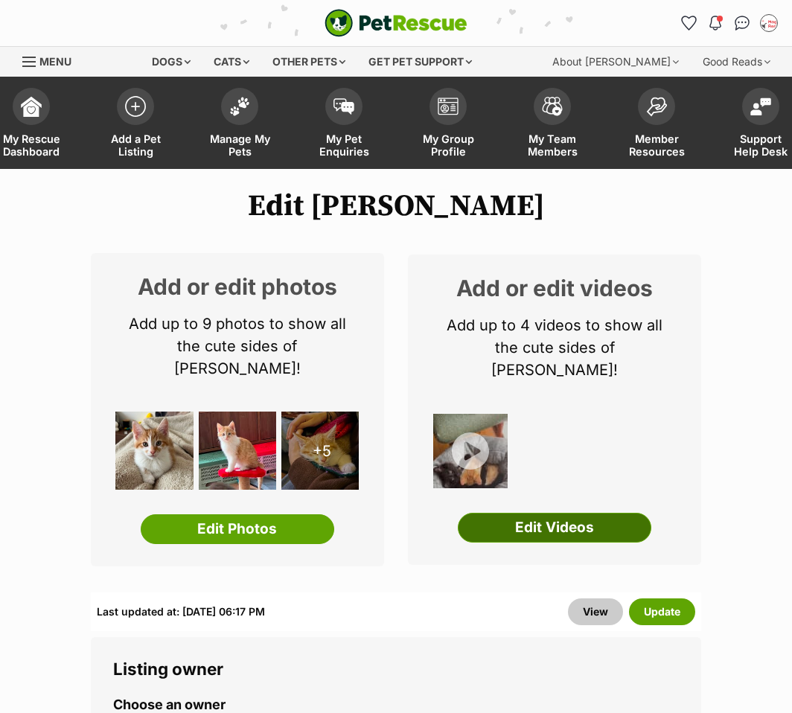
click at [566, 513] on link "Edit Videos" at bounding box center [554, 528] width 193 height 30
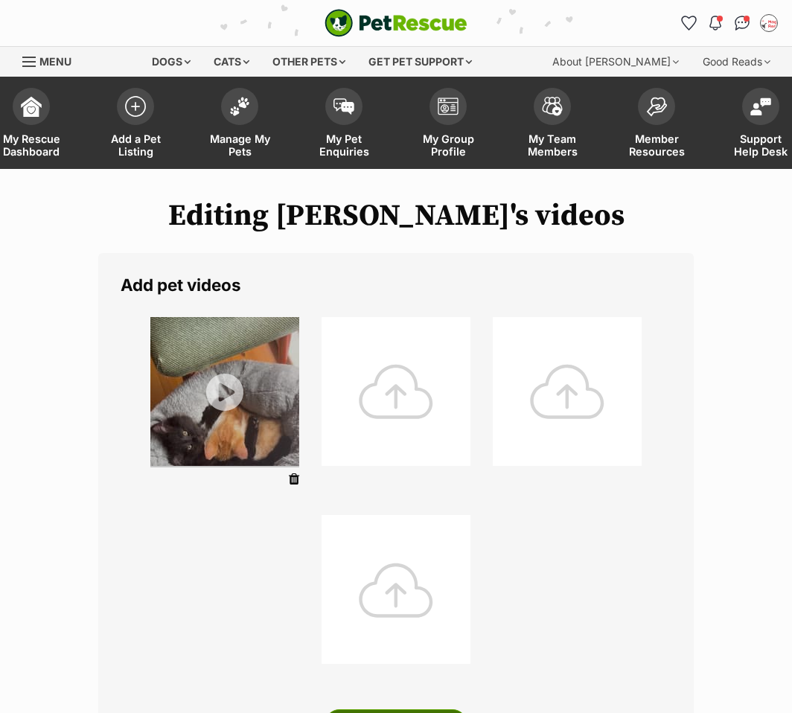
click at [391, 709] on button "Upload videos" at bounding box center [395, 724] width 143 height 30
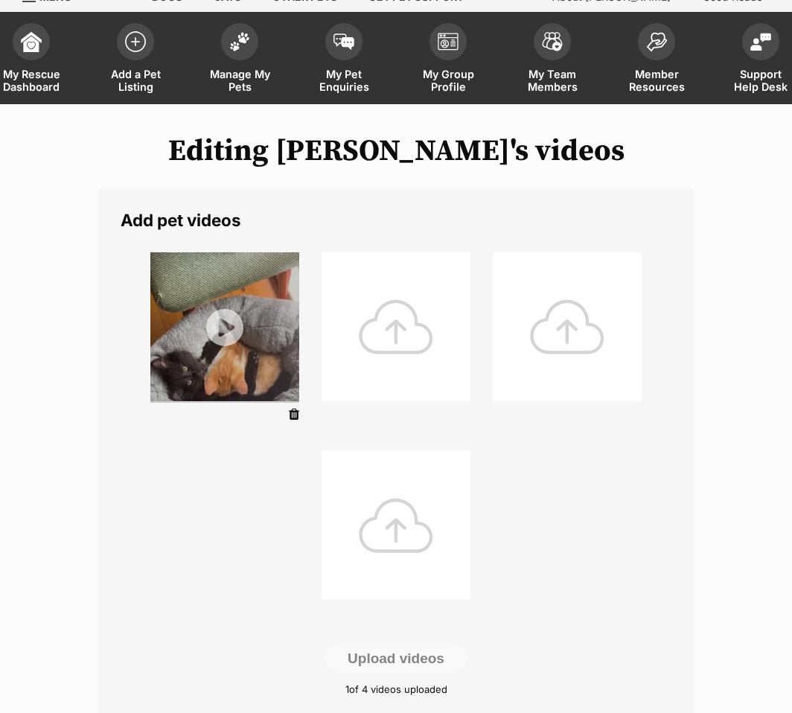
scroll to position [149, 0]
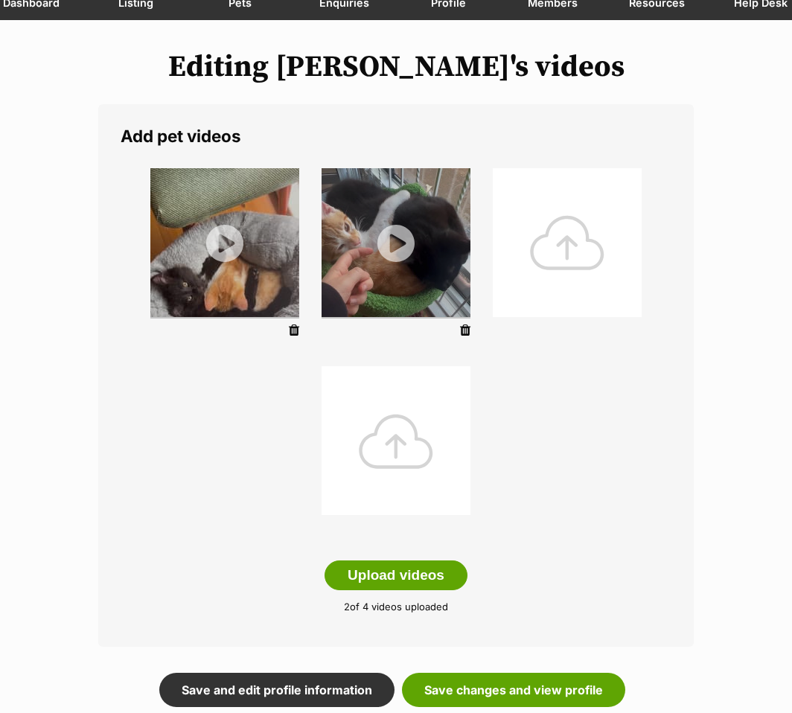
click at [546, 580] on div "Add pet videos Upload videos 2 of 4 videos uploaded" at bounding box center [395, 375] width 595 height 543
click at [333, 696] on link "Save and edit profile information" at bounding box center [276, 690] width 235 height 34
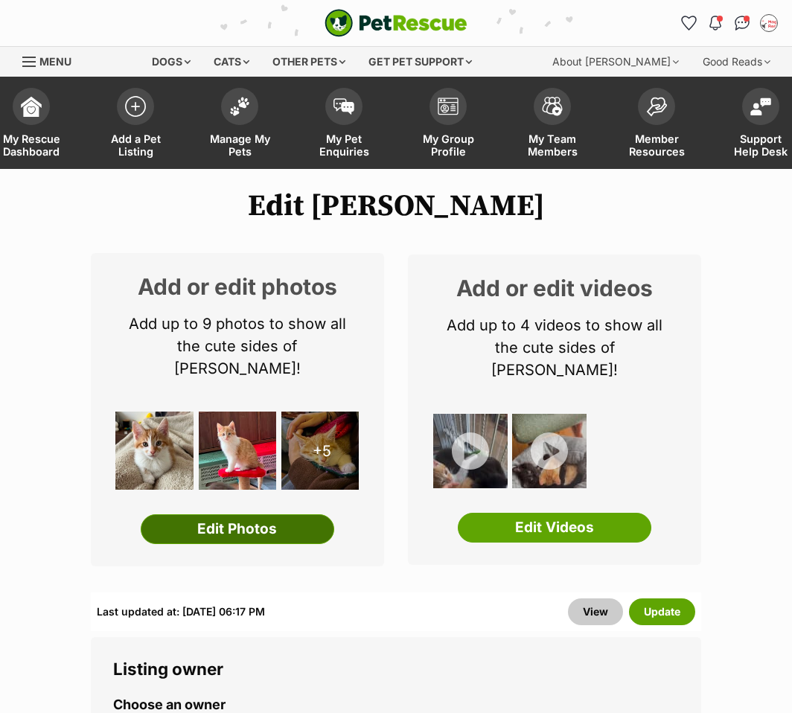
click at [212, 516] on link "Edit Photos" at bounding box center [237, 529] width 193 height 30
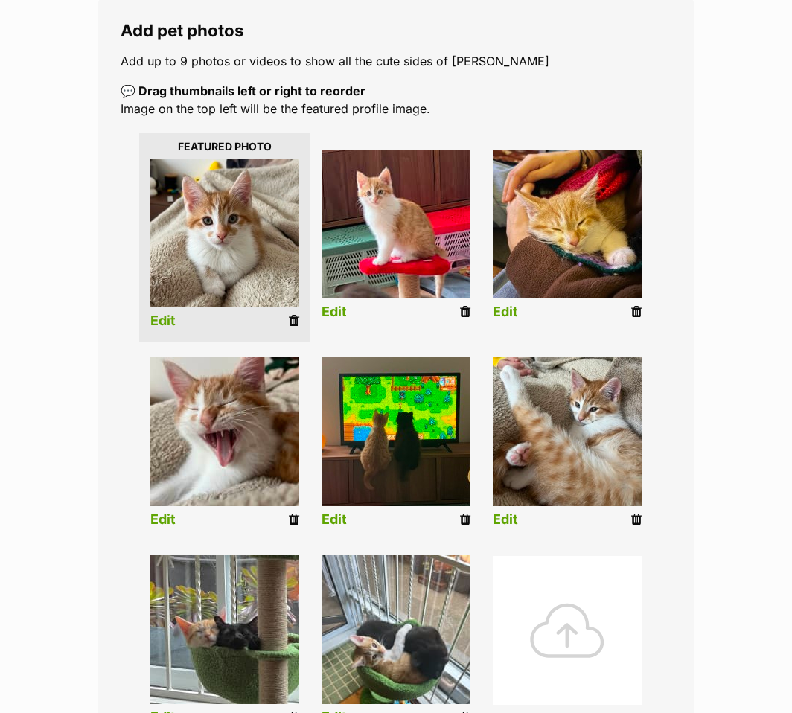
scroll to position [372, 0]
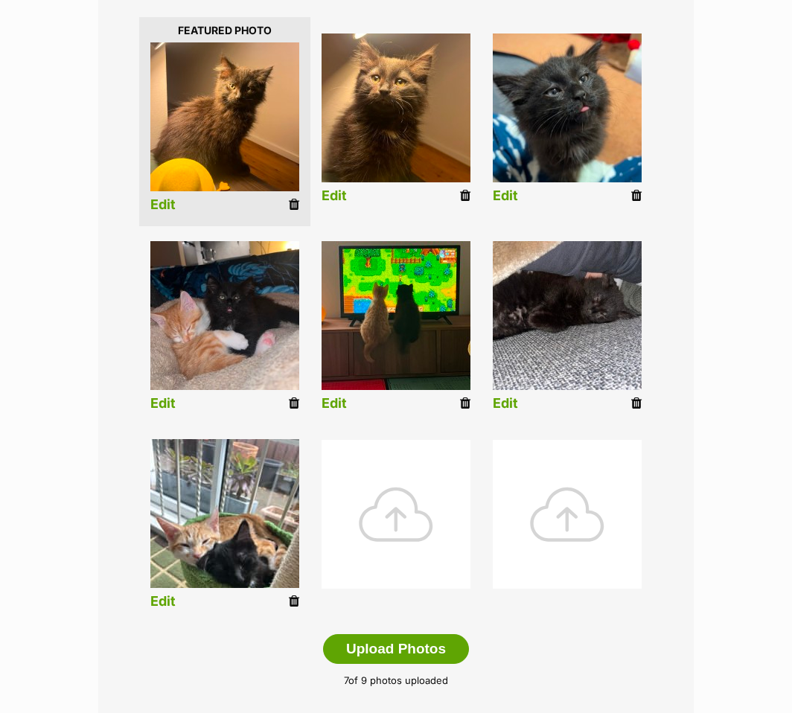
scroll to position [372, 0]
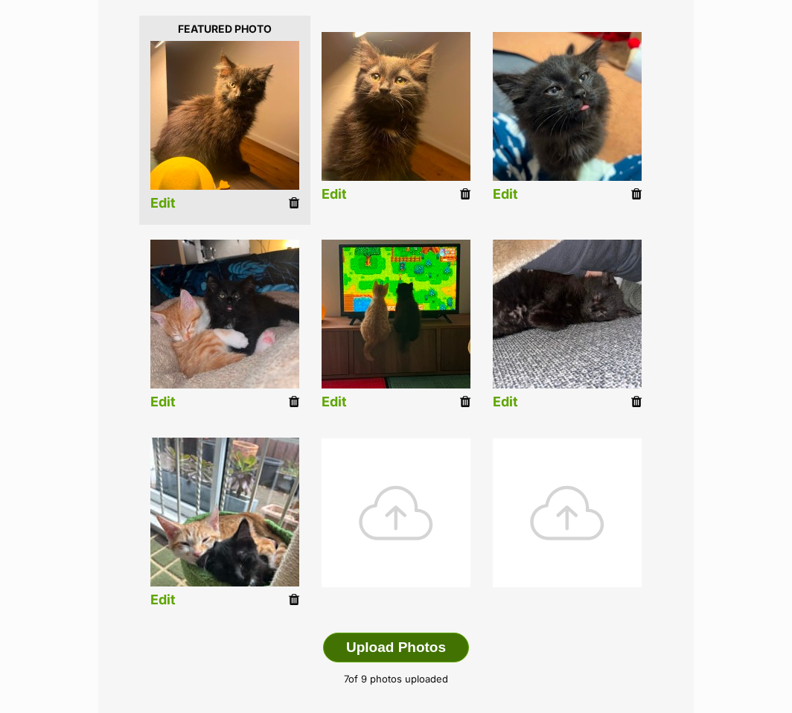
click at [420, 651] on button "Upload Photos" at bounding box center [396, 648] width 146 height 30
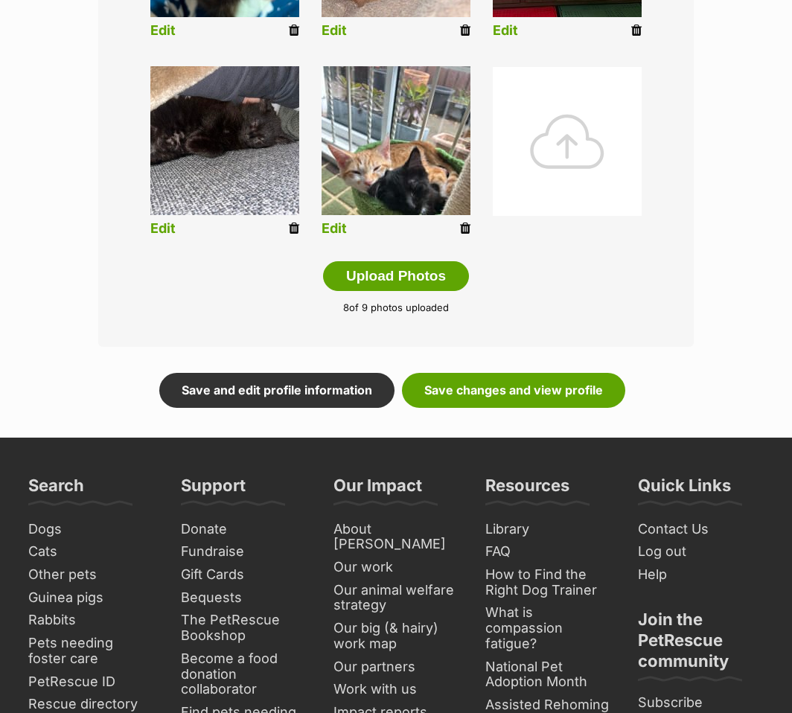
scroll to position [744, 0]
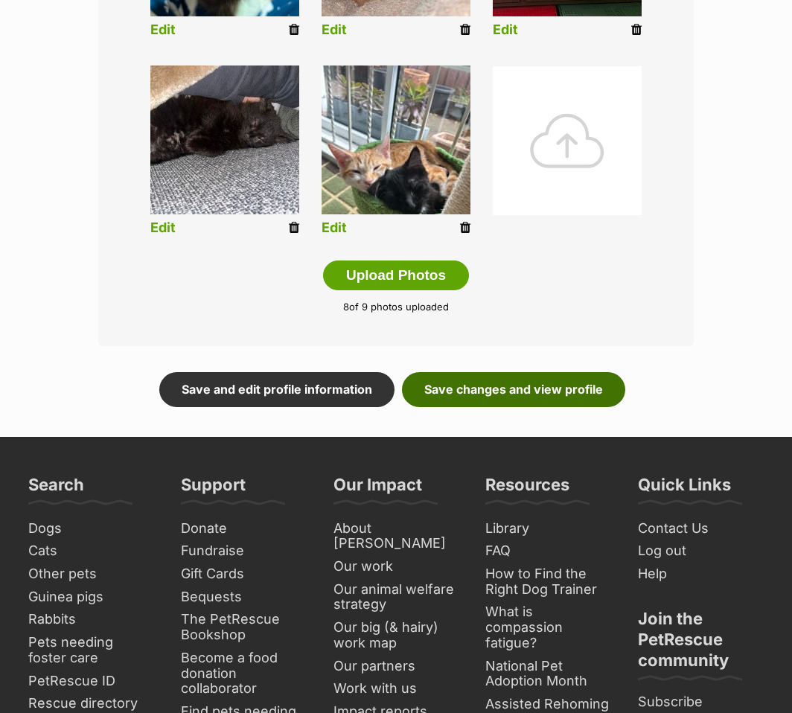
click at [524, 396] on link "Save changes and view profile" at bounding box center [513, 389] width 223 height 34
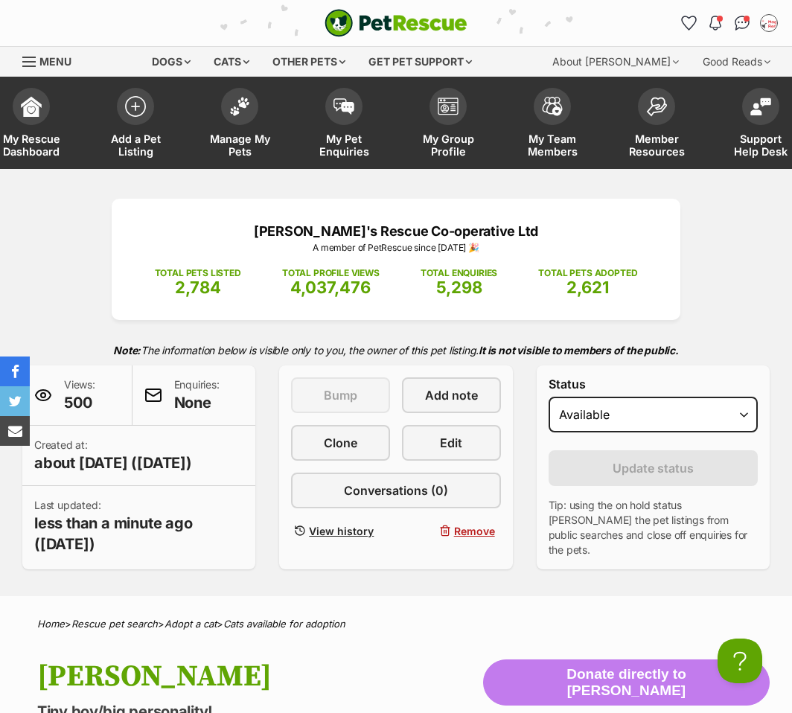
drag, startPoint x: 32, startPoint y: 267, endPoint x: 90, endPoint y: 292, distance: 63.0
click at [32, 267] on div "Maggie's Rescue Co-operative Ltd A member of PetRescue since 2012 🎉 TOTAL PETS …" at bounding box center [396, 384] width 792 height 371
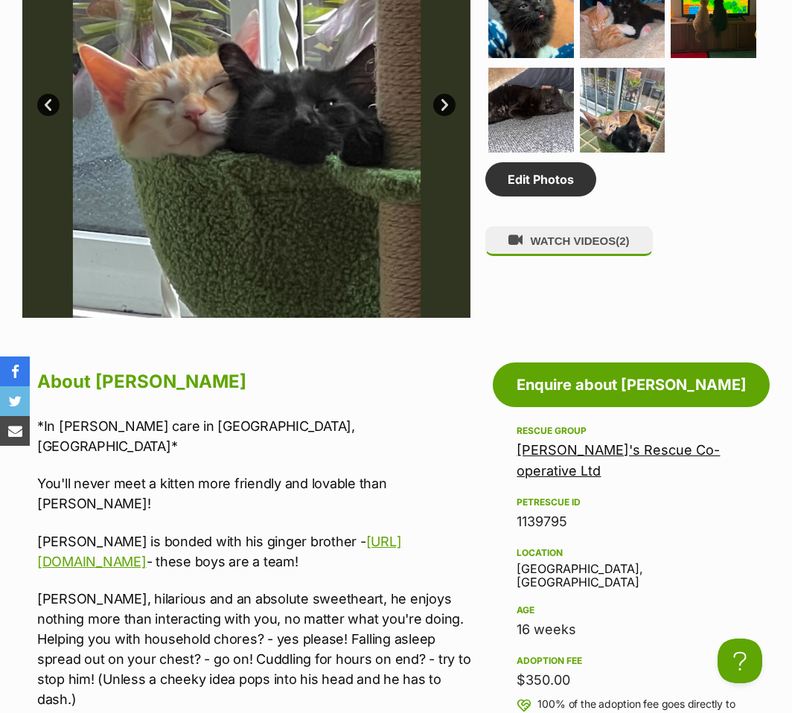
scroll to position [967, 0]
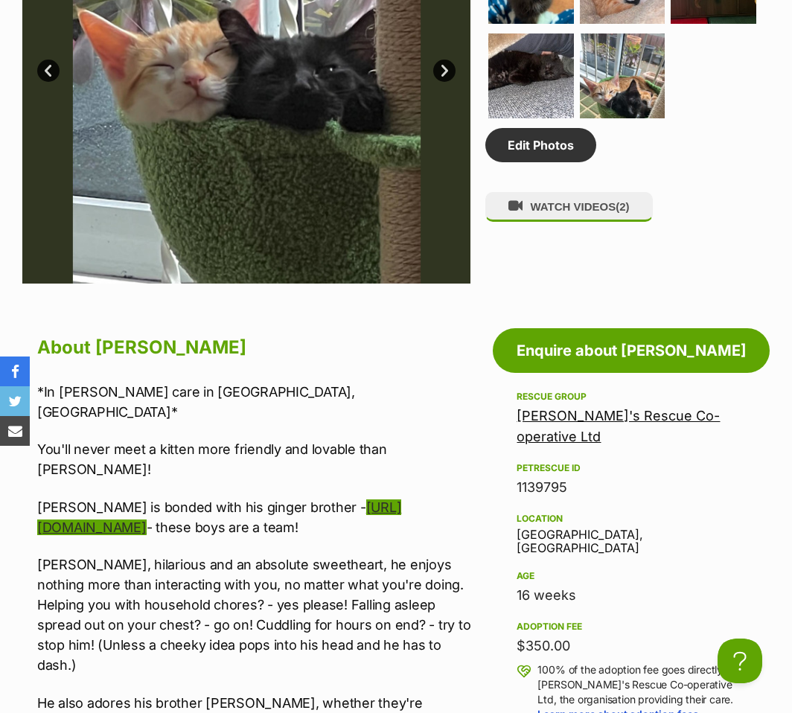
click at [184, 505] on link "https://www.petrescue.com.au/listings/1139786" at bounding box center [219, 517] width 364 height 36
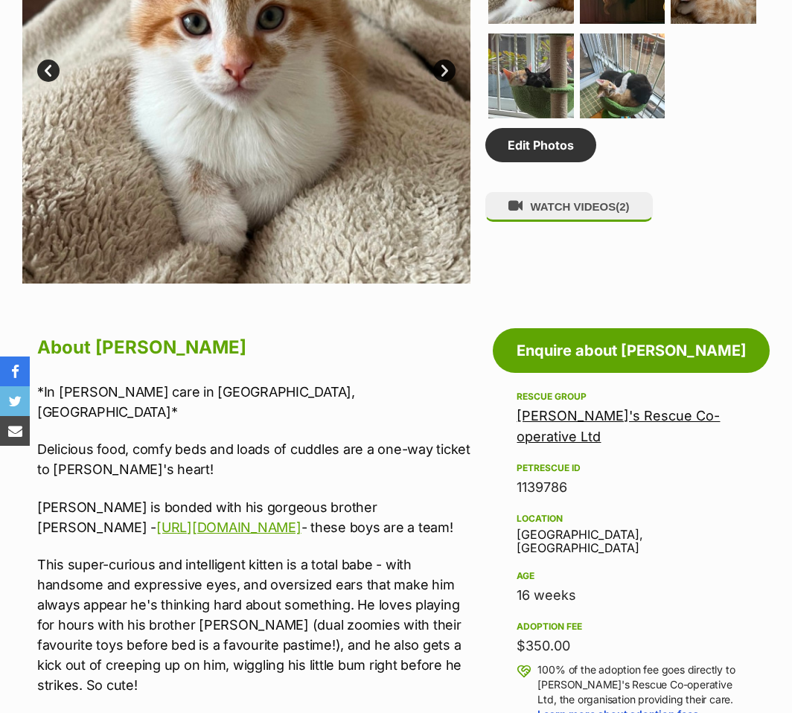
scroll to position [988, 0]
